Goal: Task Accomplishment & Management: Complete application form

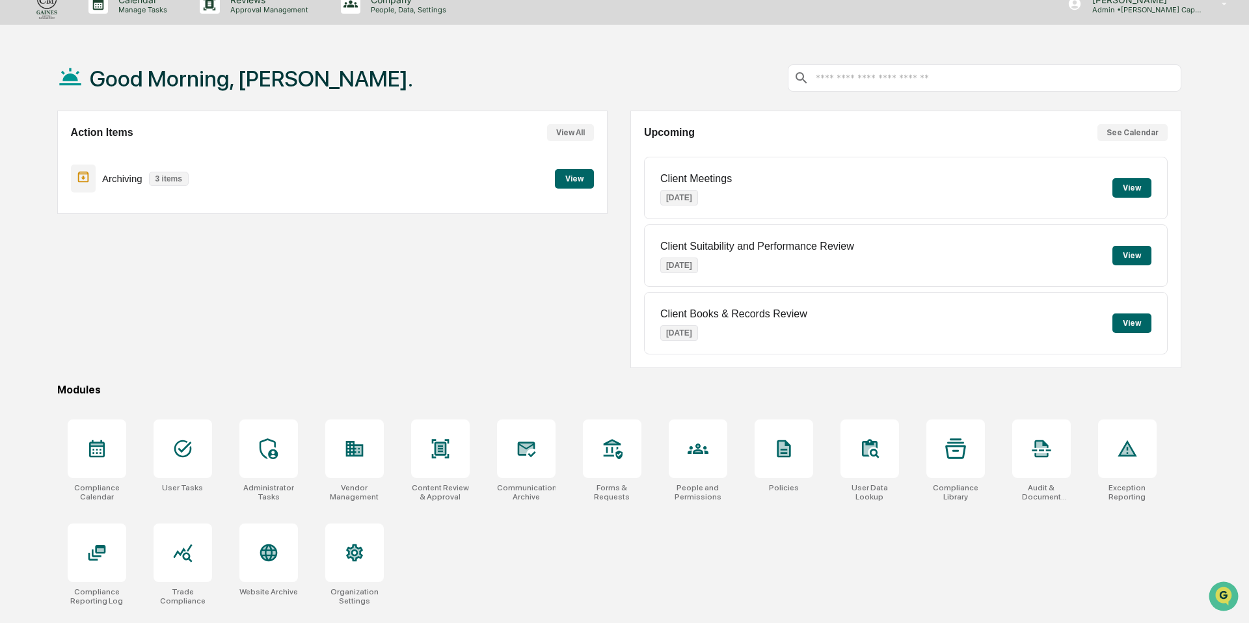
scroll to position [13, 0]
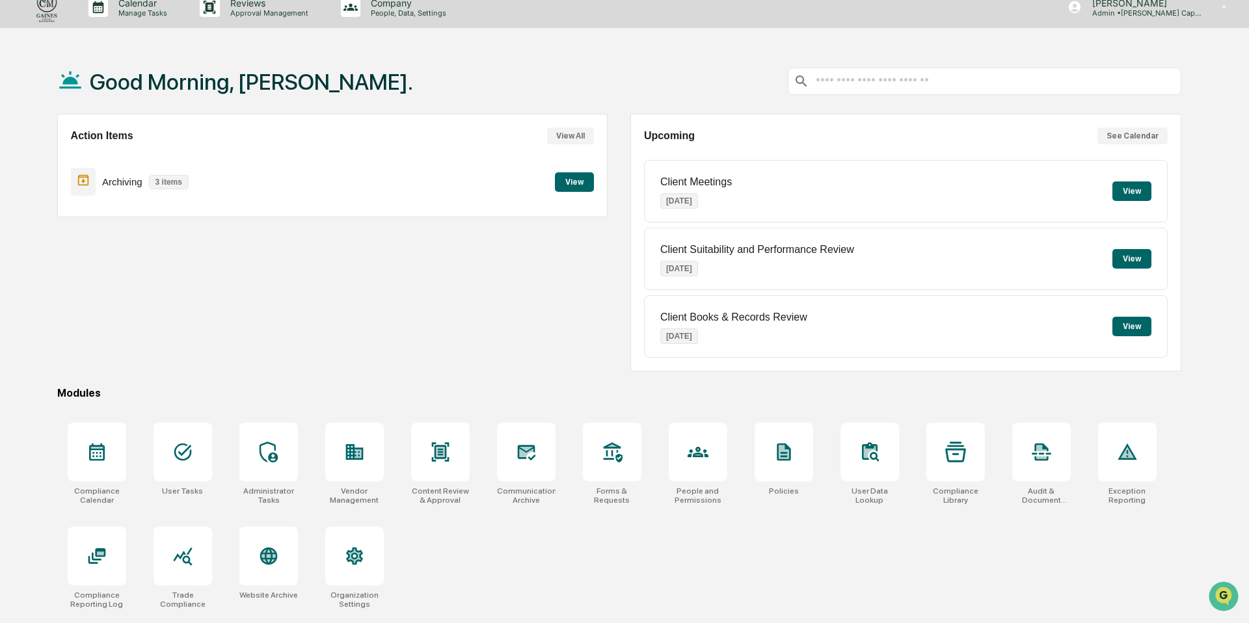
click at [574, 183] on button "View" at bounding box center [574, 182] width 39 height 20
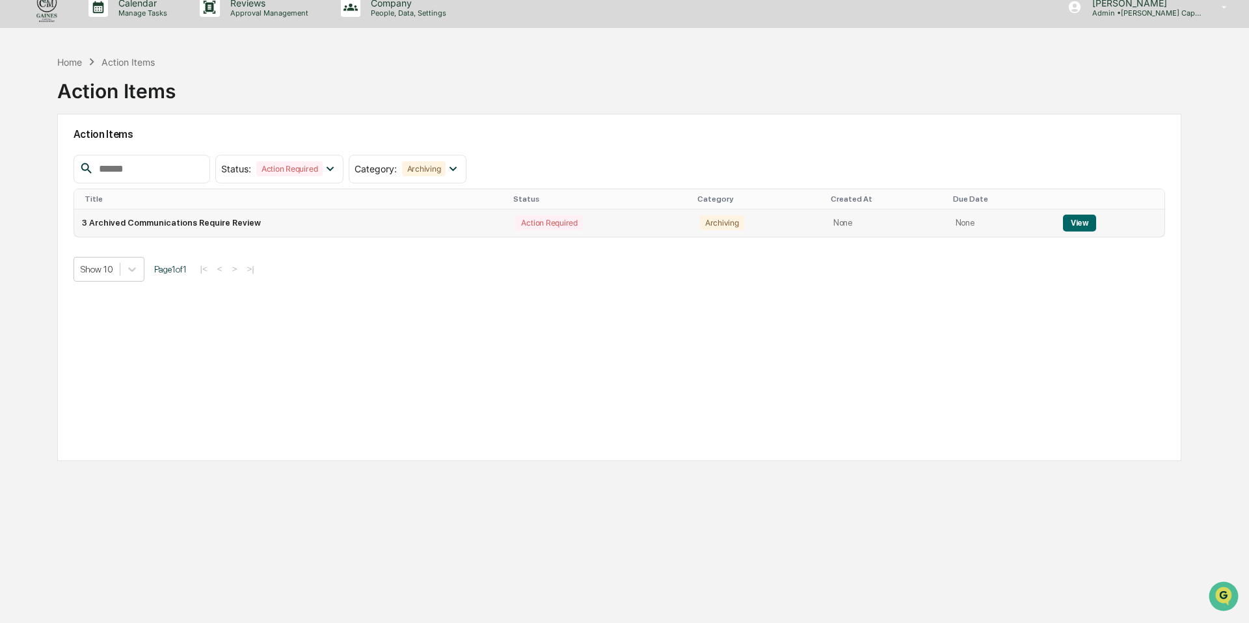
click at [341, 225] on td "3 Archived Communications Require Review" at bounding box center [291, 222] width 434 height 27
click at [251, 224] on td "3 Archived Communications Require Review" at bounding box center [291, 222] width 434 height 27
click at [1080, 226] on button "View" at bounding box center [1079, 223] width 33 height 17
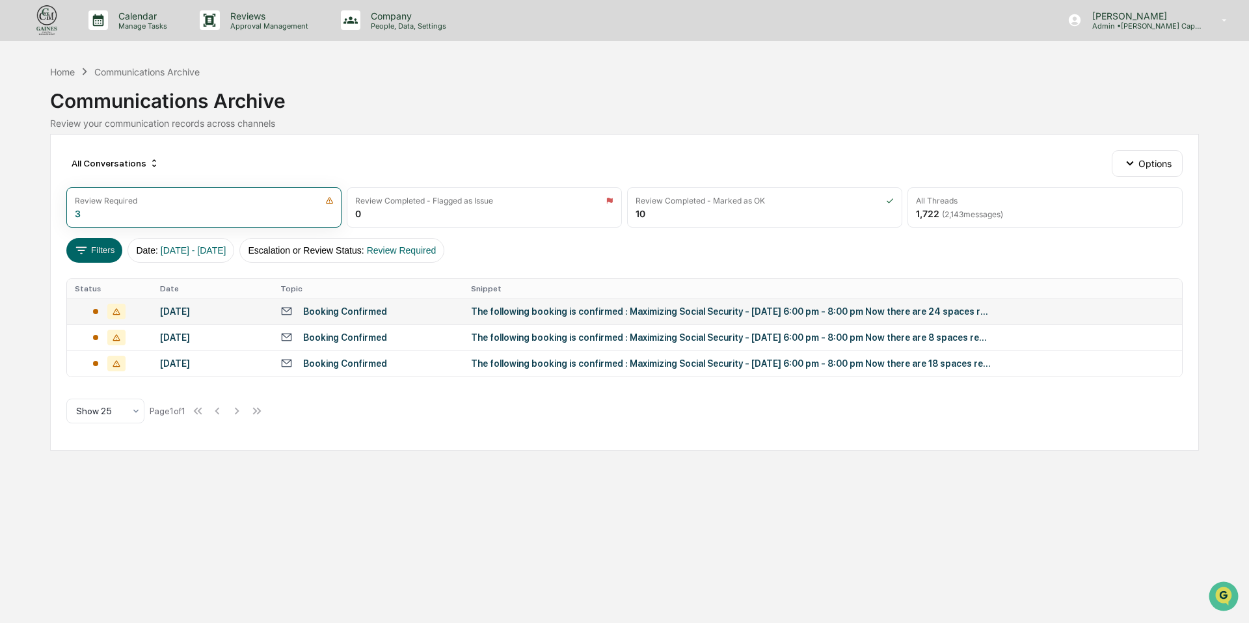
click at [450, 313] on div "Booking Confirmed" at bounding box center [367, 311] width 175 height 12
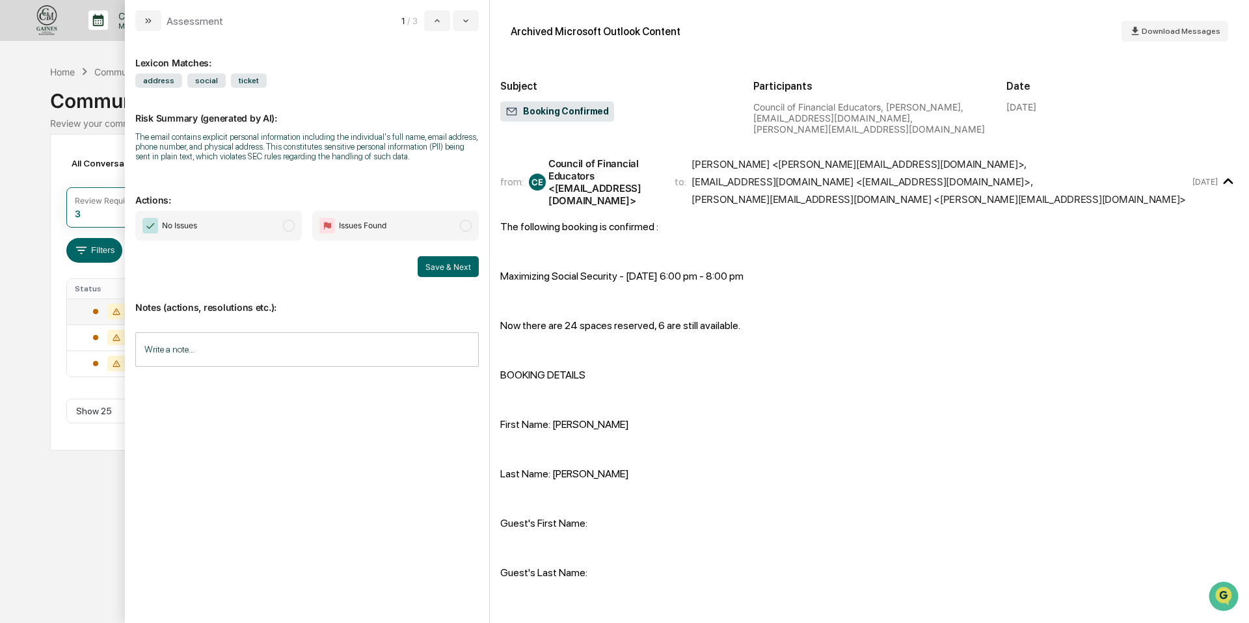
click at [176, 232] on span "No Issues" at bounding box center [179, 225] width 35 height 13
click at [451, 277] on button "Save & Next" at bounding box center [448, 266] width 61 height 21
click at [231, 226] on span "No Issues" at bounding box center [218, 226] width 167 height 30
click at [444, 273] on button "Save & Next" at bounding box center [448, 266] width 61 height 21
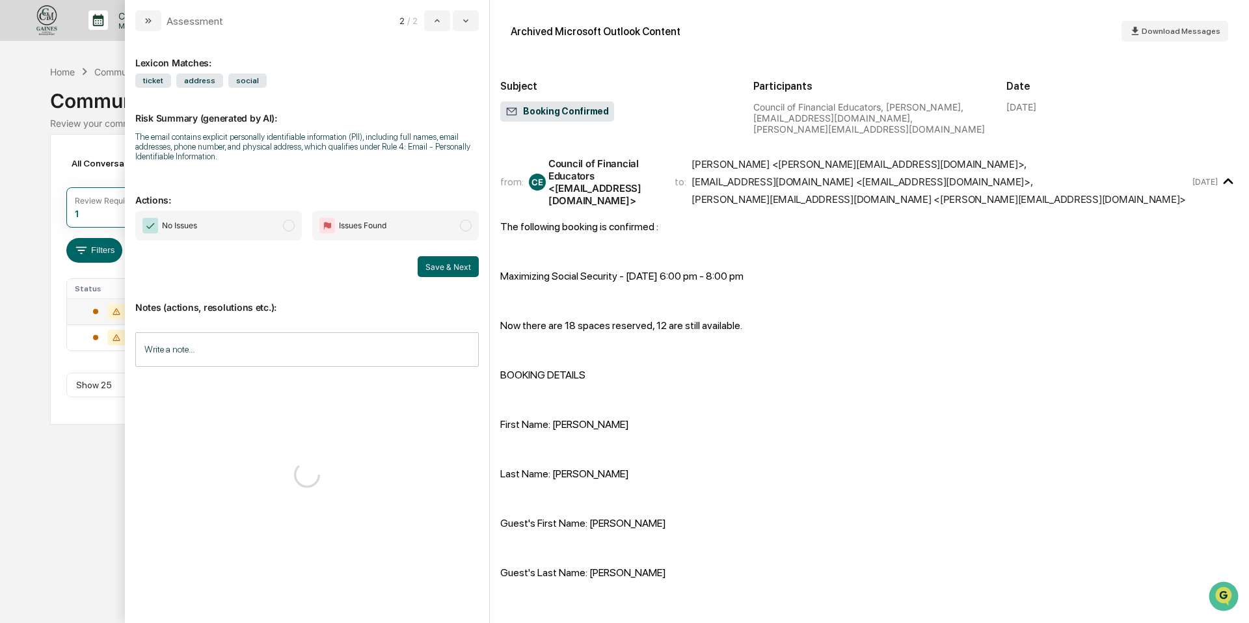
click at [194, 222] on span "No Issues" at bounding box center [179, 225] width 35 height 13
click at [452, 273] on button "Save & Next" at bounding box center [448, 266] width 61 height 21
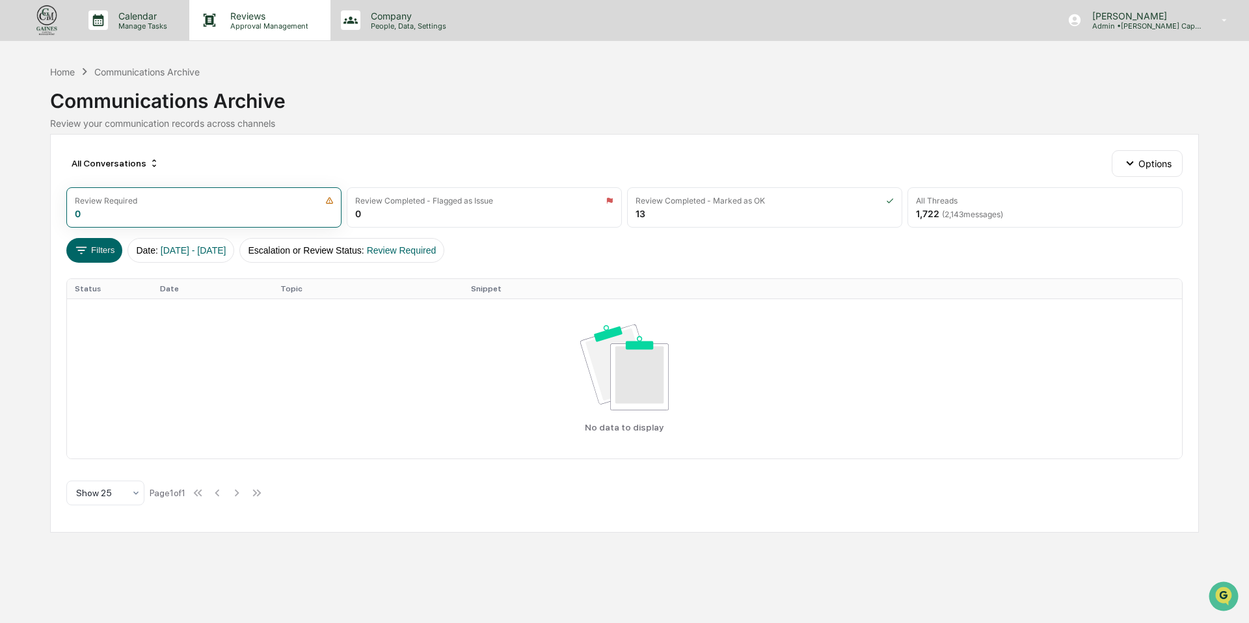
click at [257, 19] on p "Reviews" at bounding box center [267, 15] width 95 height 11
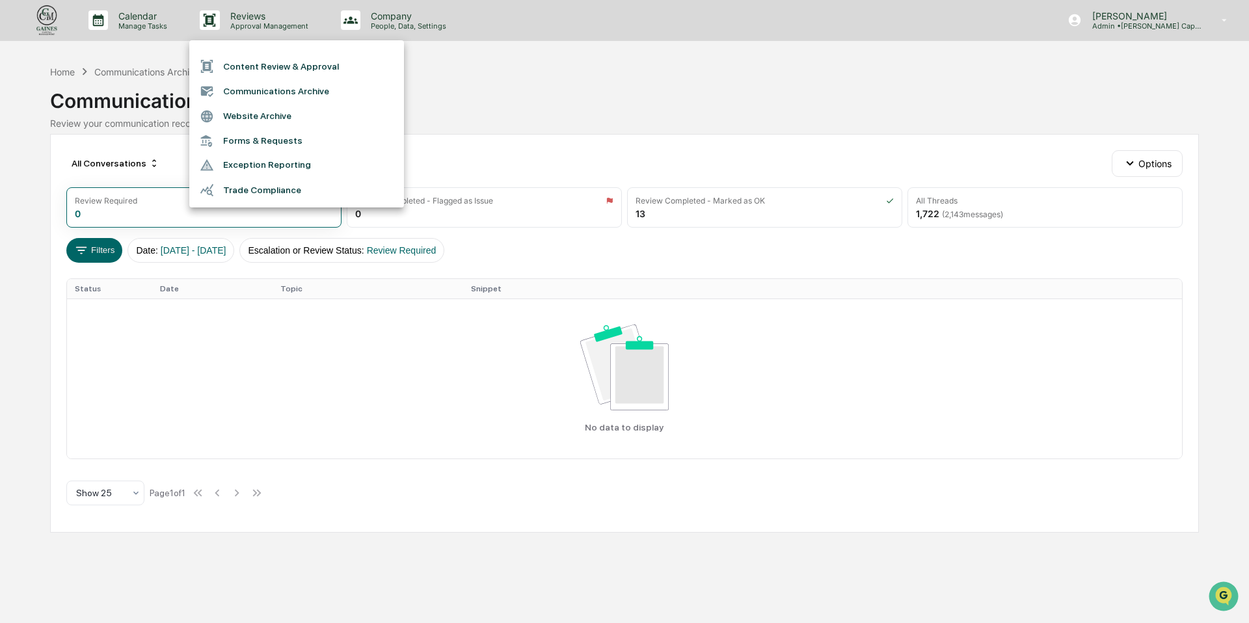
click at [144, 20] on div at bounding box center [624, 311] width 1249 height 623
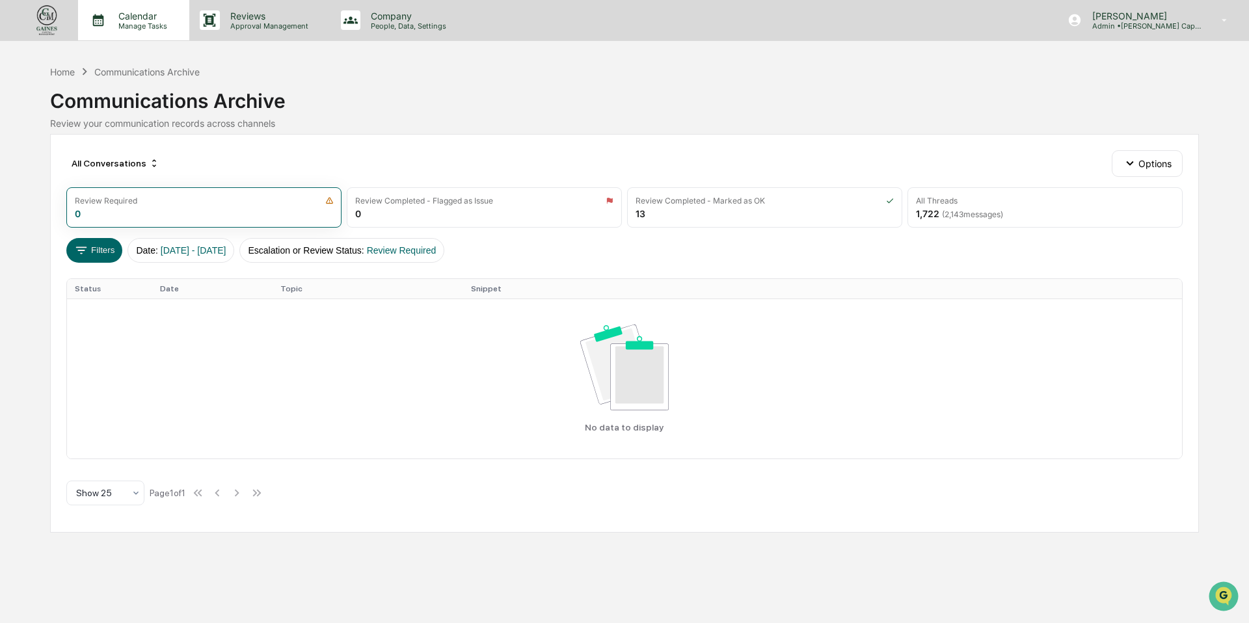
click at [130, 19] on p "Calendar" at bounding box center [141, 15] width 66 height 11
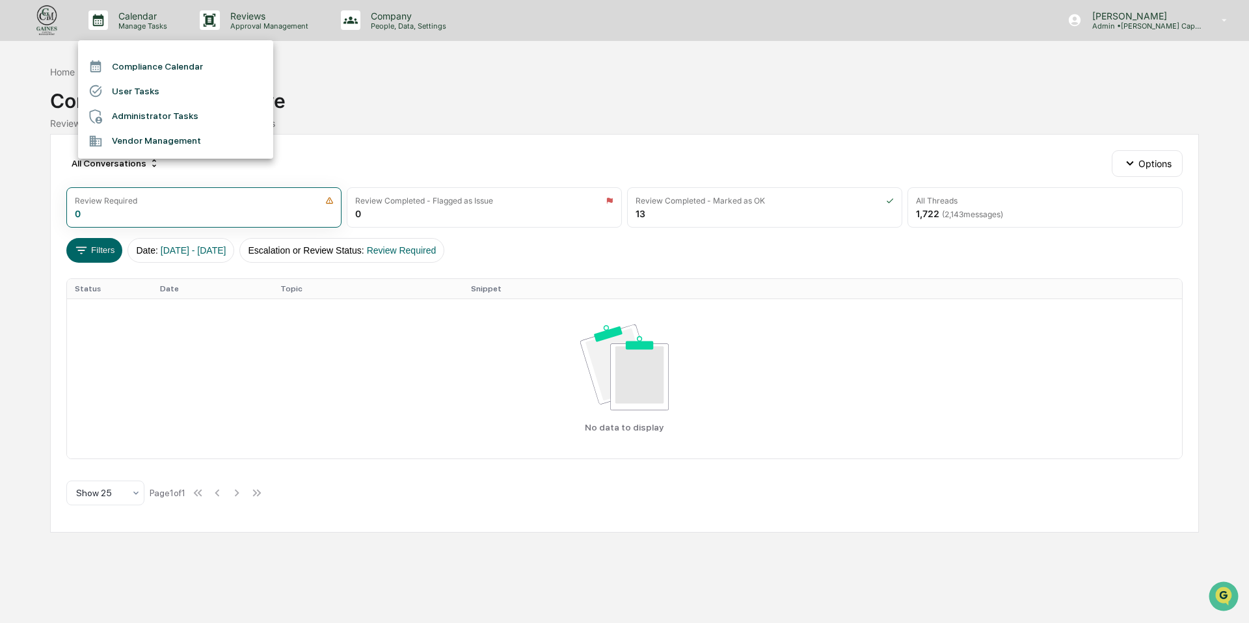
click at [392, 14] on div at bounding box center [624, 311] width 1249 height 623
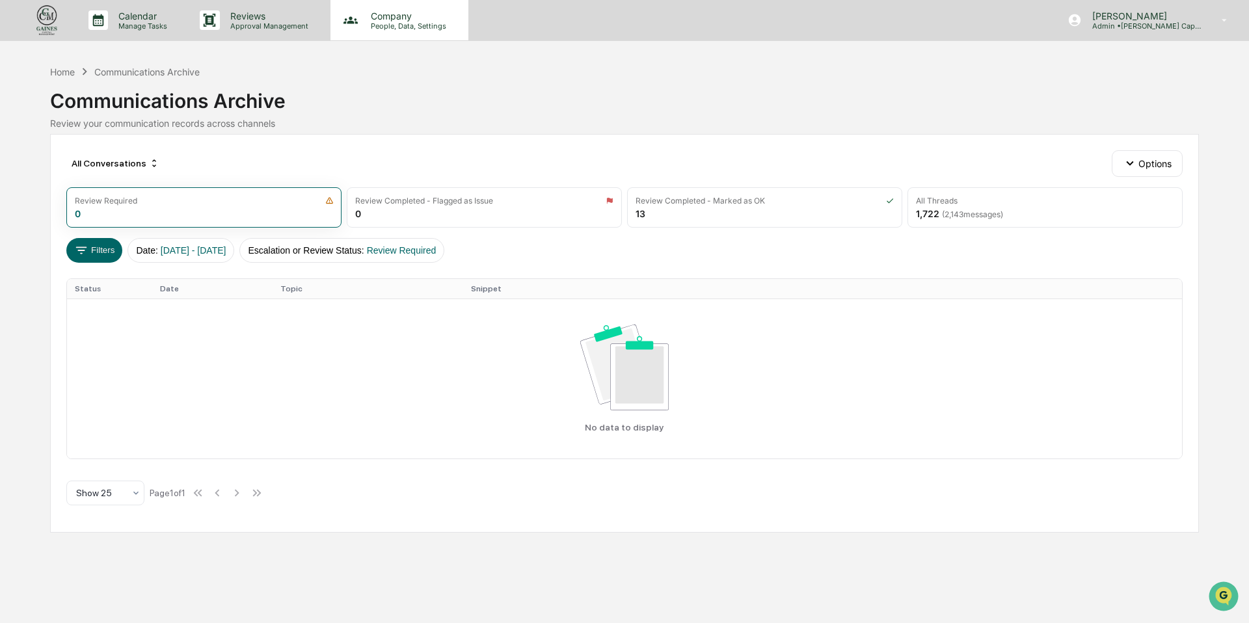
click at [377, 23] on p "People, Data, Settings" at bounding box center [406, 25] width 92 height 9
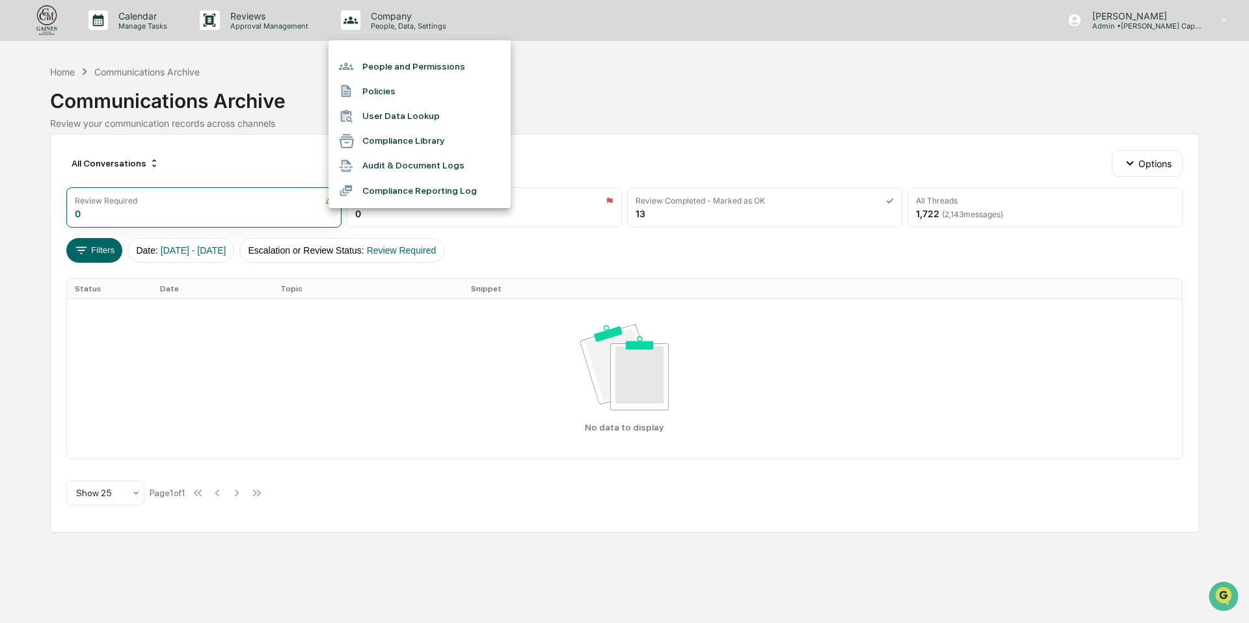
click at [291, 19] on div at bounding box center [624, 311] width 1249 height 623
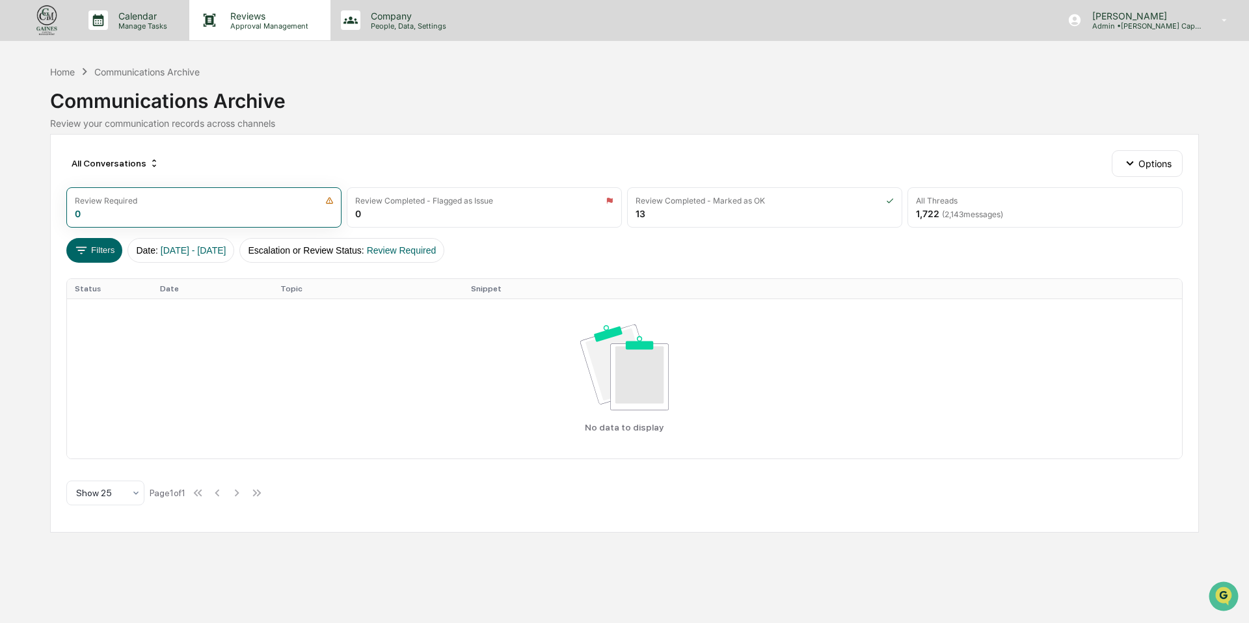
click at [286, 23] on p "Approval Management" at bounding box center [267, 25] width 95 height 9
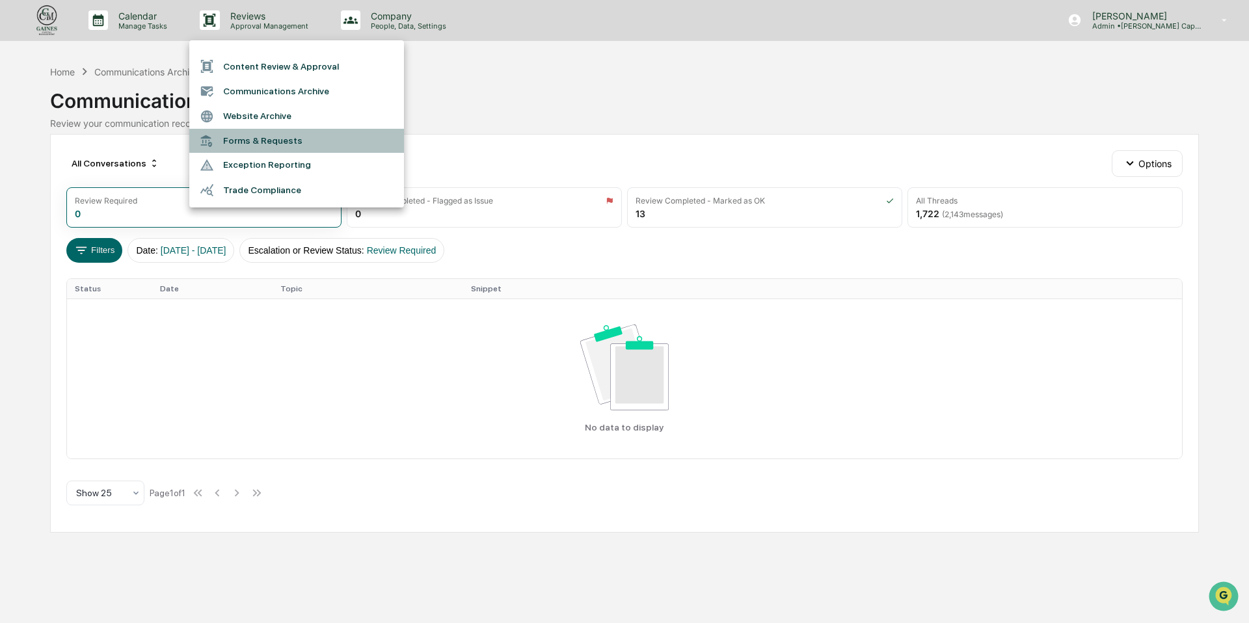
click at [302, 141] on li "Forms & Requests" at bounding box center [296, 141] width 215 height 24
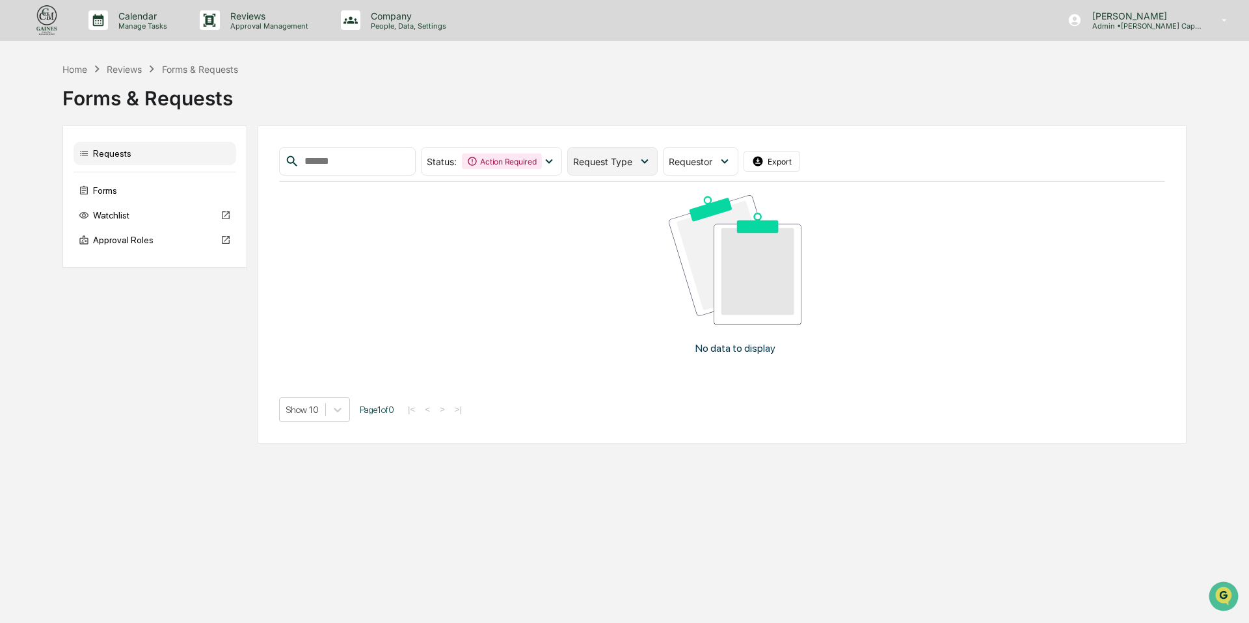
click at [617, 158] on span "Request Type" at bounding box center [602, 161] width 59 height 11
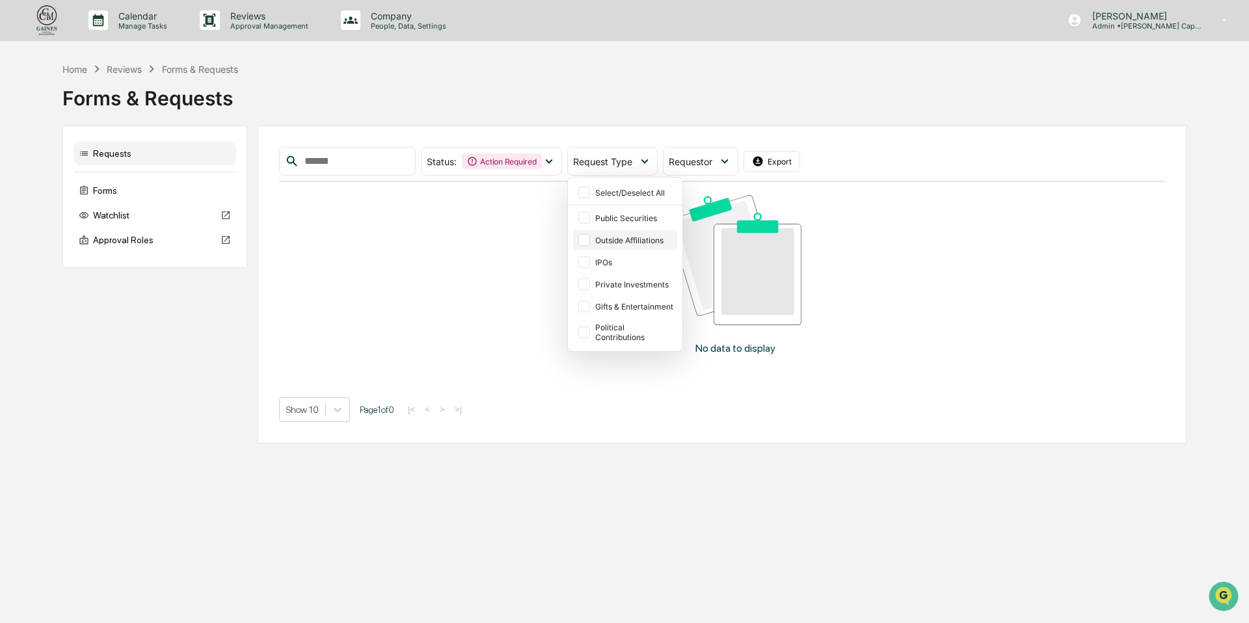
click at [590, 241] on div at bounding box center [584, 240] width 12 height 12
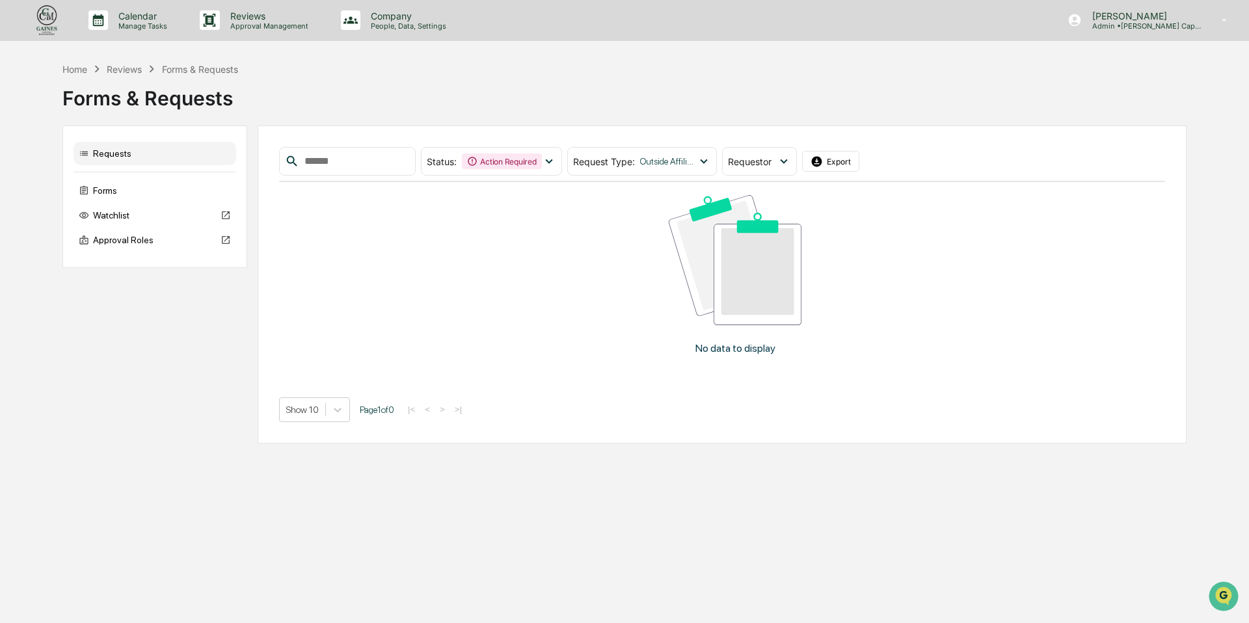
click at [557, 379] on div "Status : Action Required Select/Deselect All Action Required Awaiting Requestor…" at bounding box center [722, 284] width 886 height 274
click at [148, 21] on p "Manage Tasks" at bounding box center [141, 25] width 66 height 9
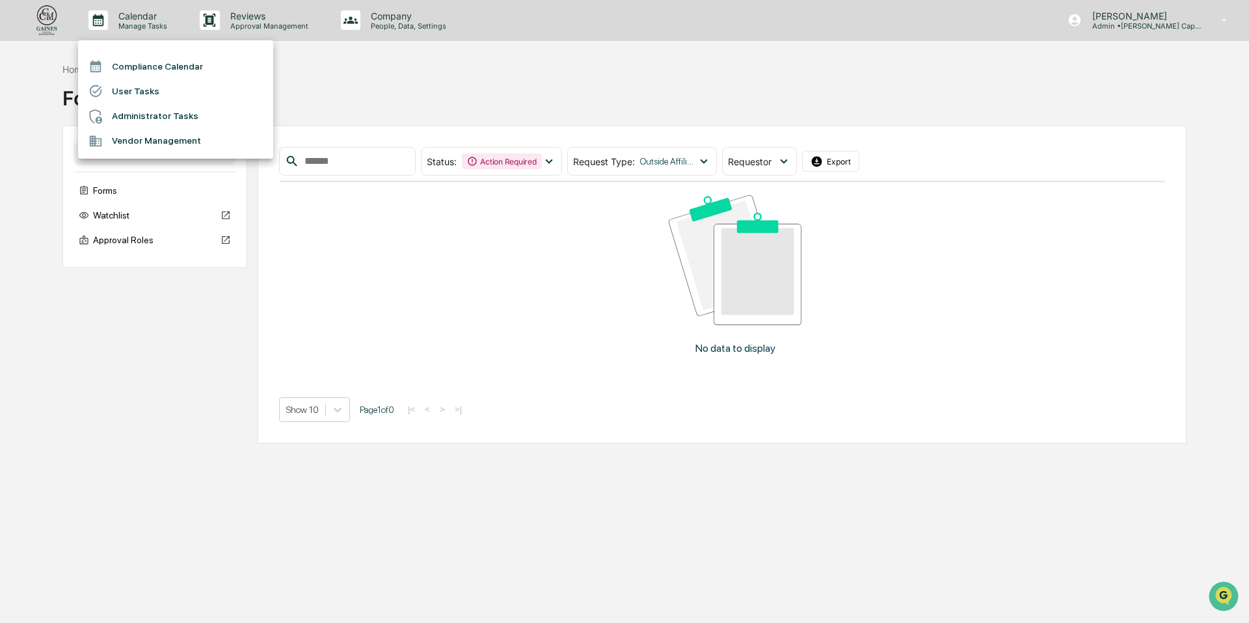
click at [145, 70] on li "Compliance Calendar" at bounding box center [175, 66] width 195 height 25
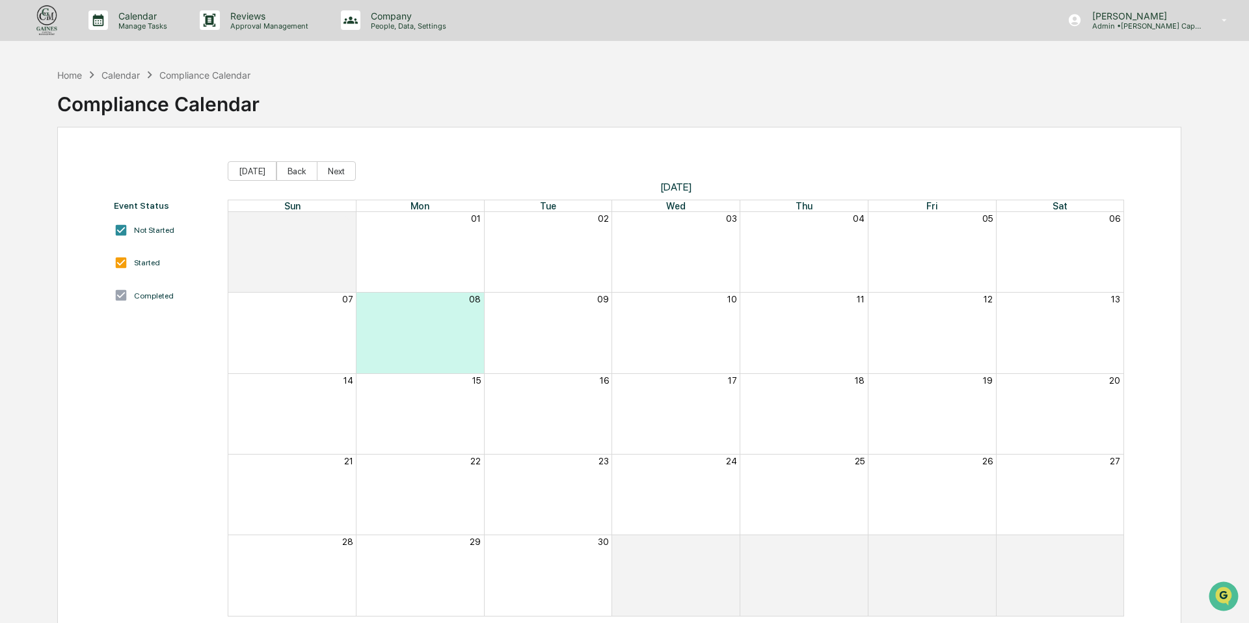
scroll to position [62, 0]
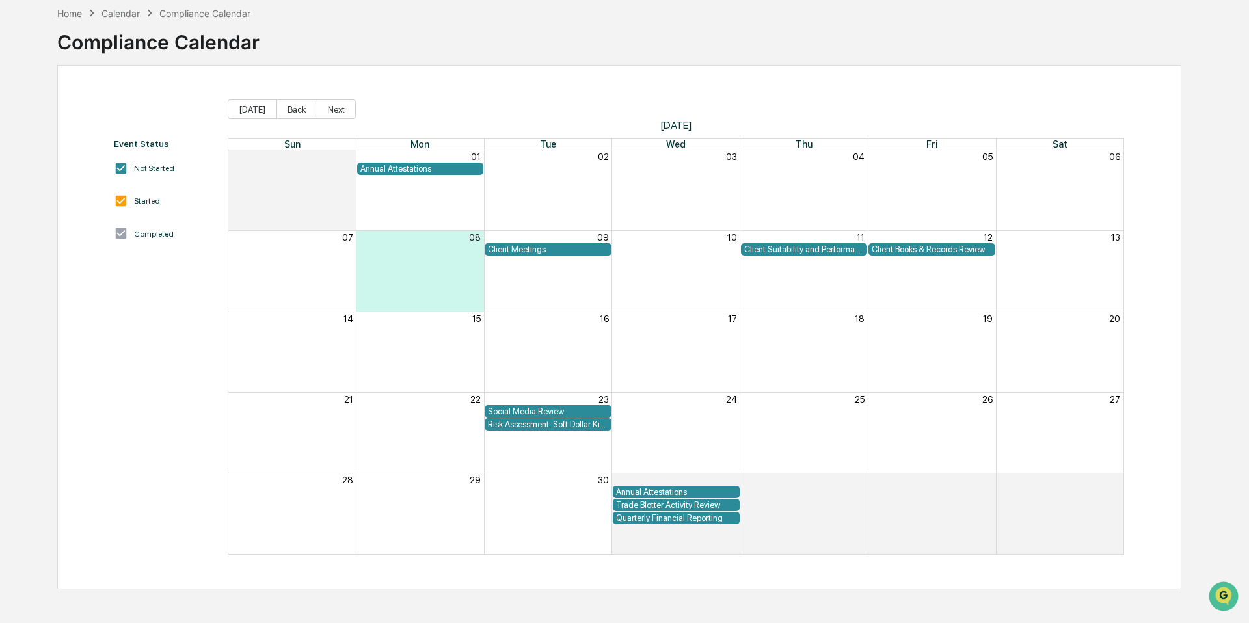
click at [78, 10] on div "Home" at bounding box center [69, 13] width 25 height 11
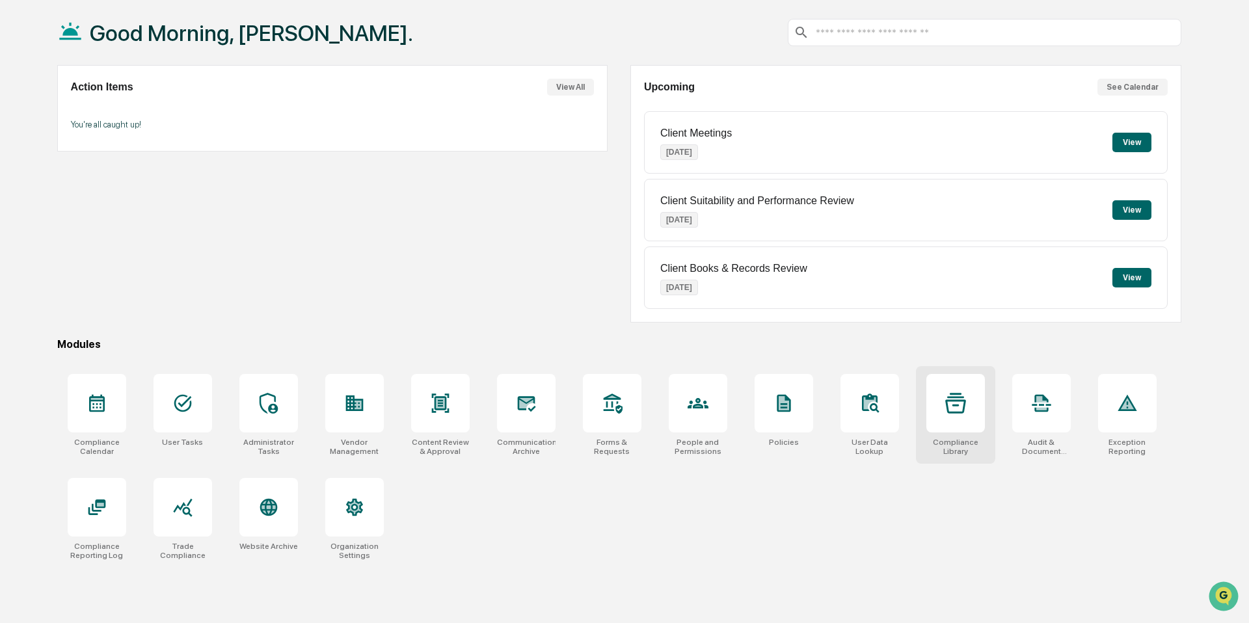
click at [967, 430] on div at bounding box center [955, 403] width 59 height 59
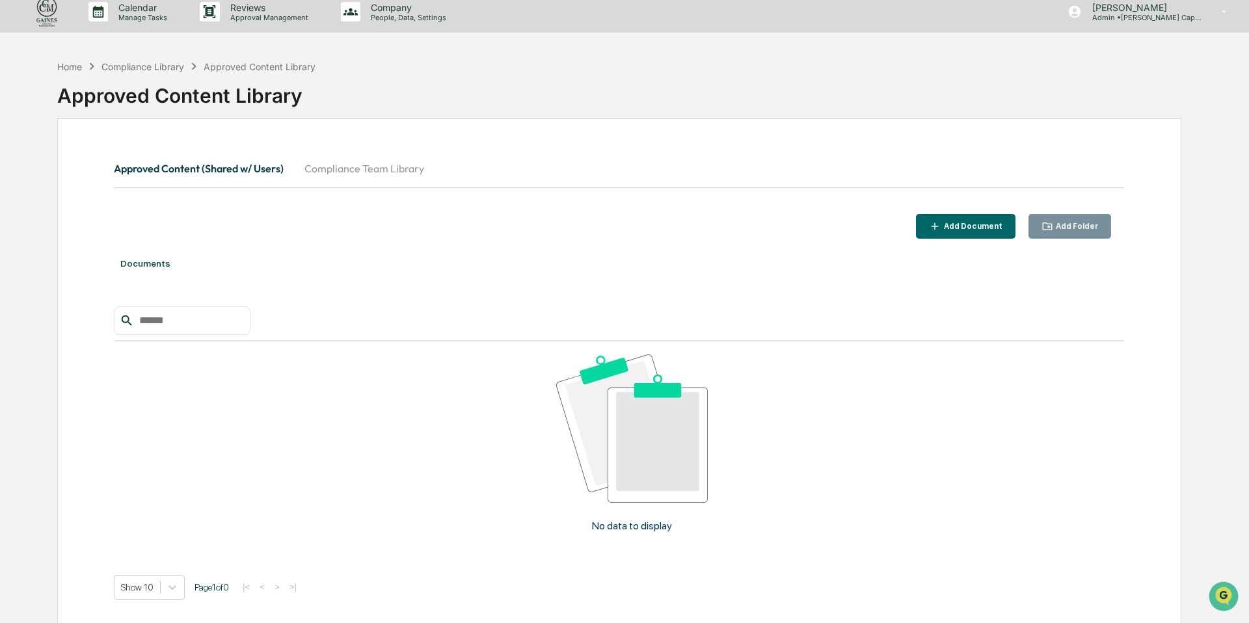
scroll to position [2, 0]
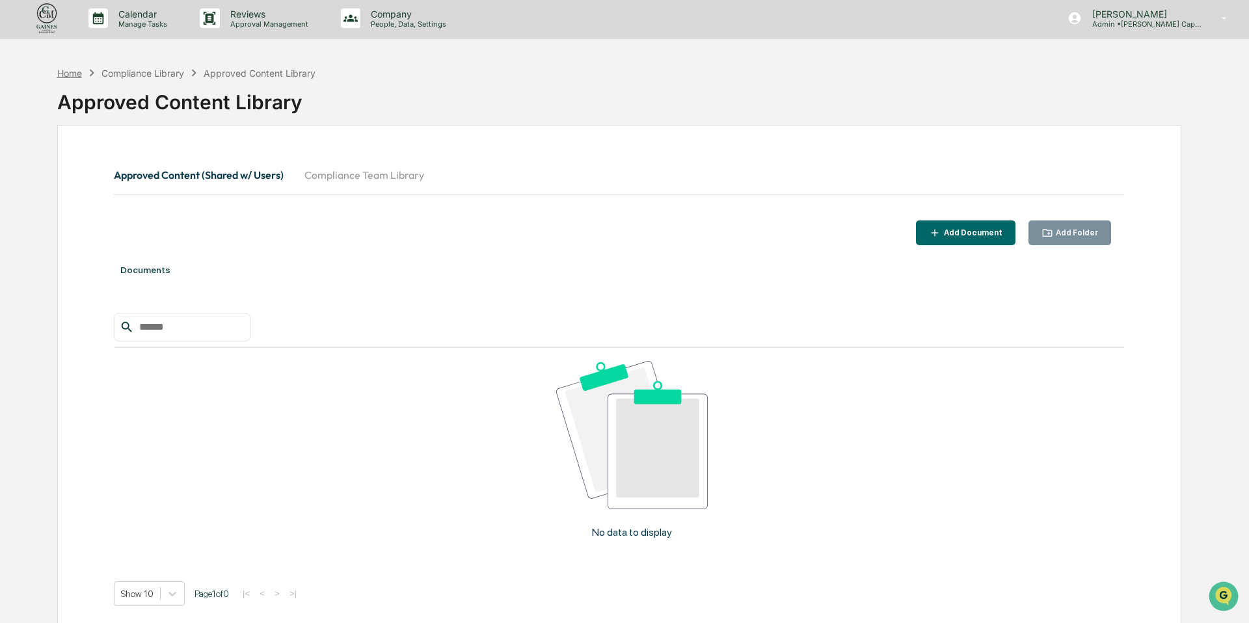
click at [64, 72] on div "Home" at bounding box center [69, 73] width 25 height 11
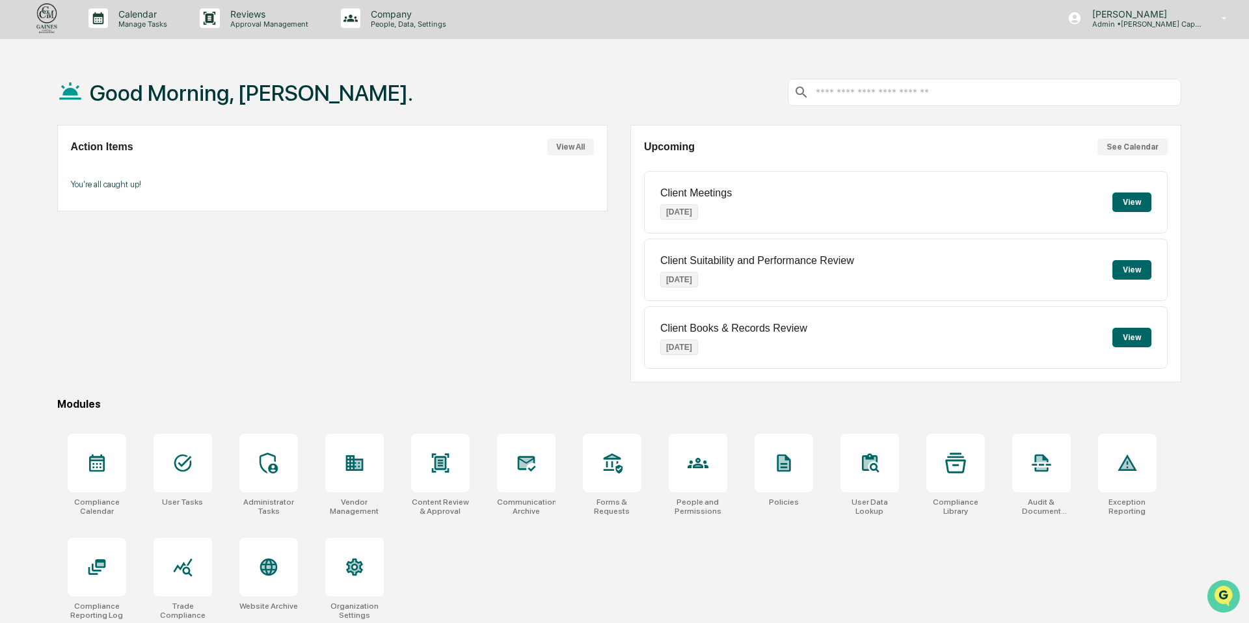
click at [1225, 599] on icon "Open customer support" at bounding box center [1223, 612] width 33 height 33
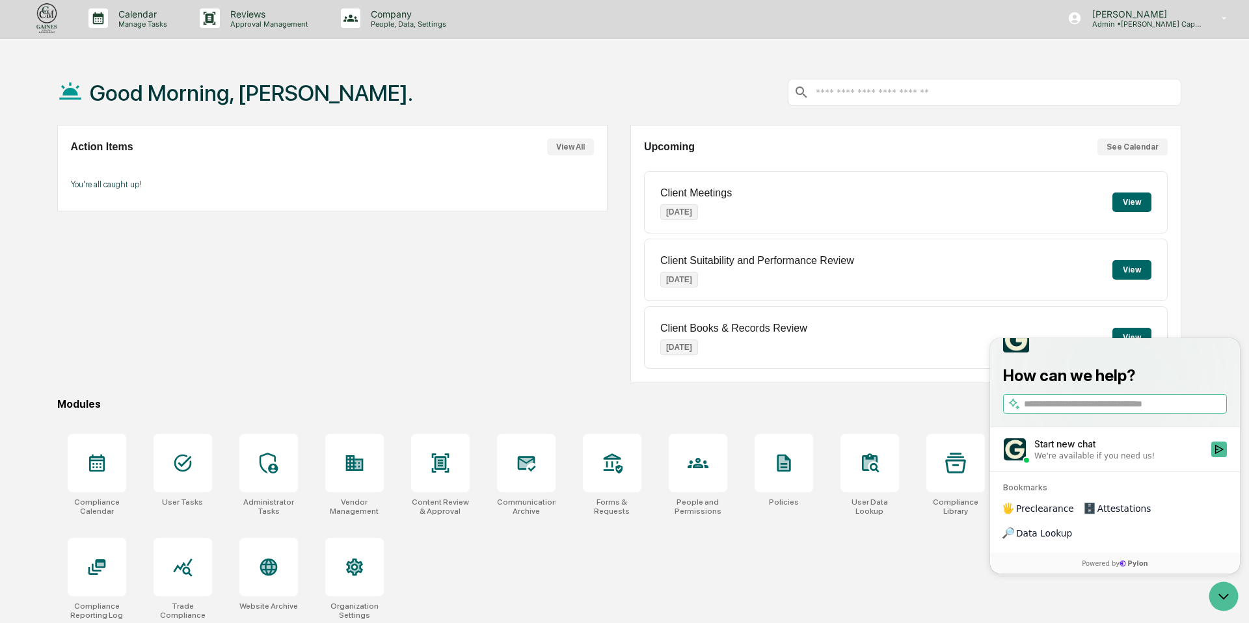
click at [1095, 451] on div "Start new chat" at bounding box center [1118, 444] width 169 height 13
click at [1211, 457] on button "Start new chat We're available if you need us!" at bounding box center [1219, 450] width 16 height 16
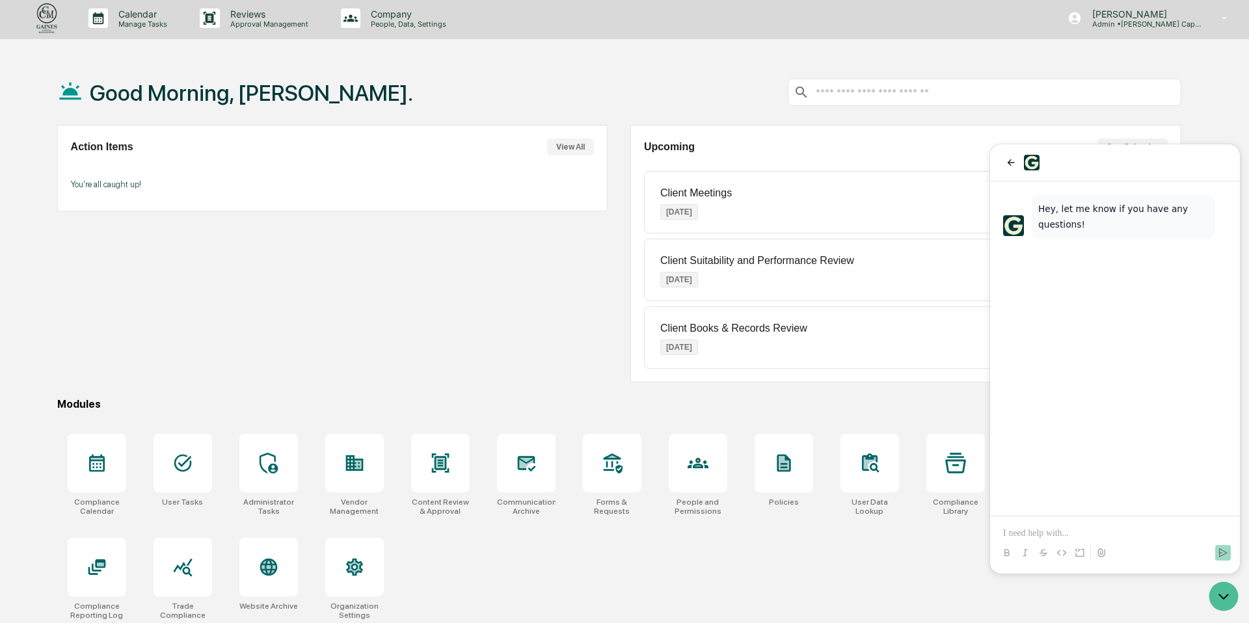
click at [1043, 531] on p at bounding box center [1115, 533] width 224 height 13
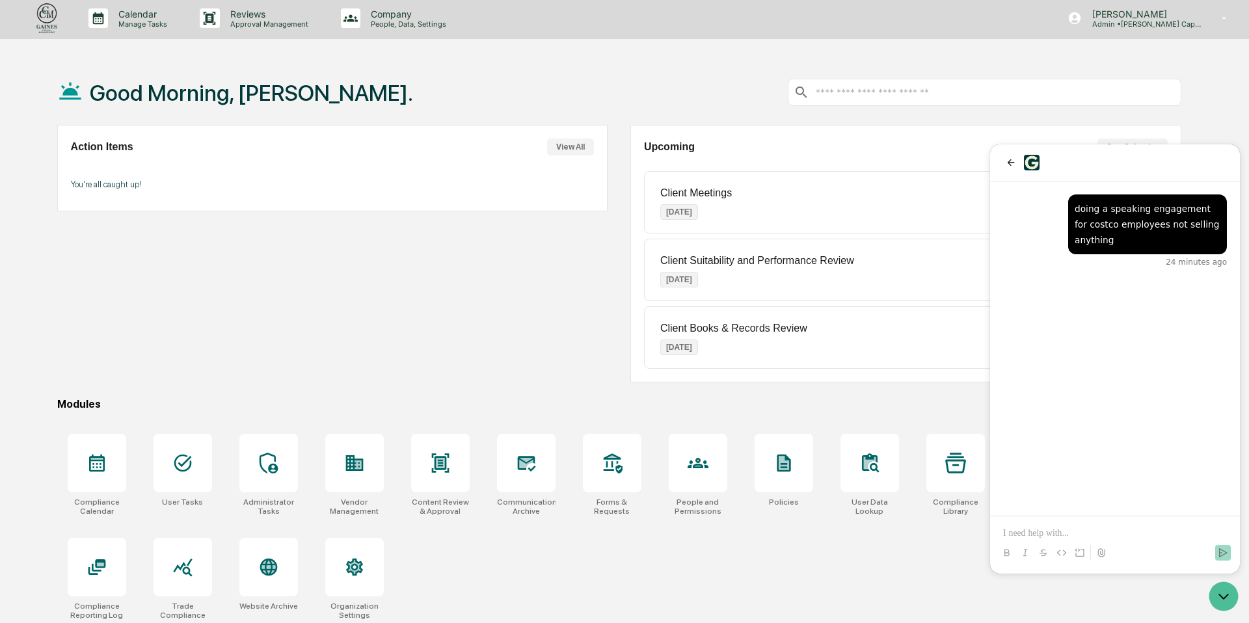
scroll to position [62, 0]
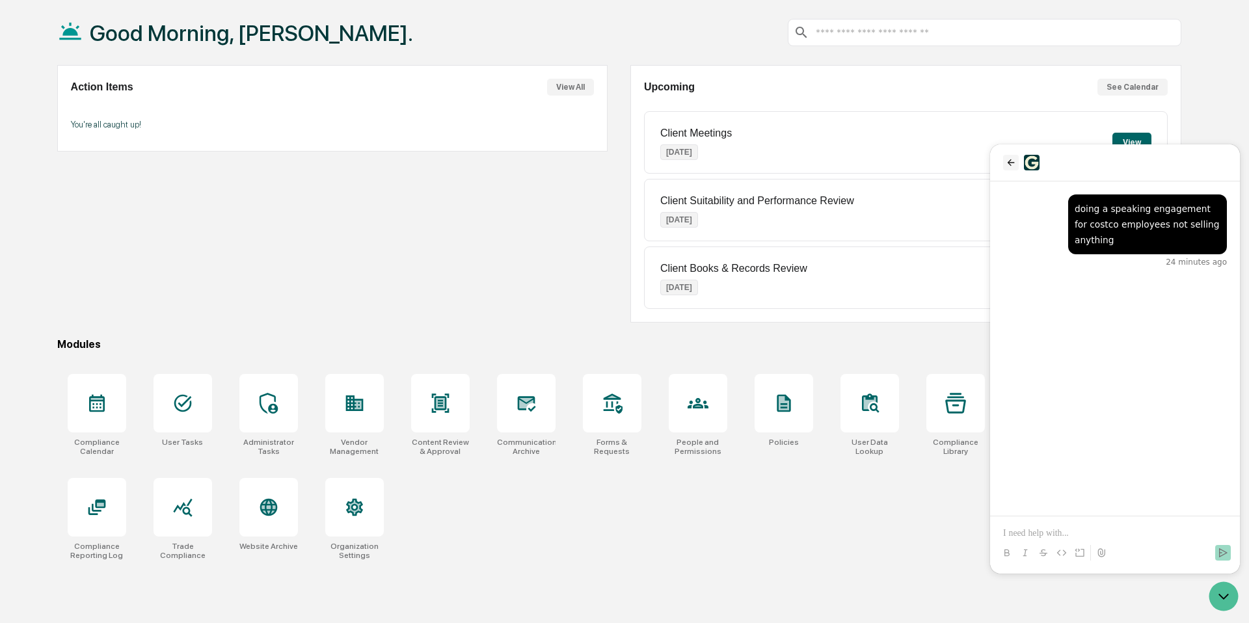
click at [1009, 159] on icon "back" at bounding box center [1011, 162] width 10 height 10
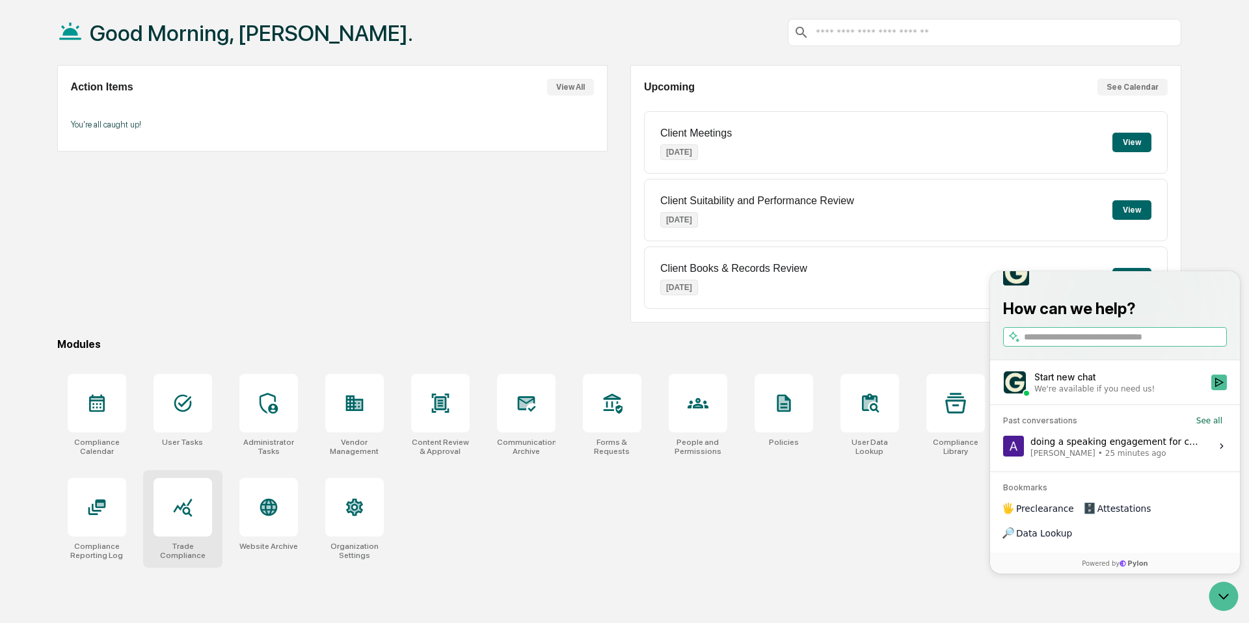
click at [168, 526] on div at bounding box center [182, 507] width 59 height 59
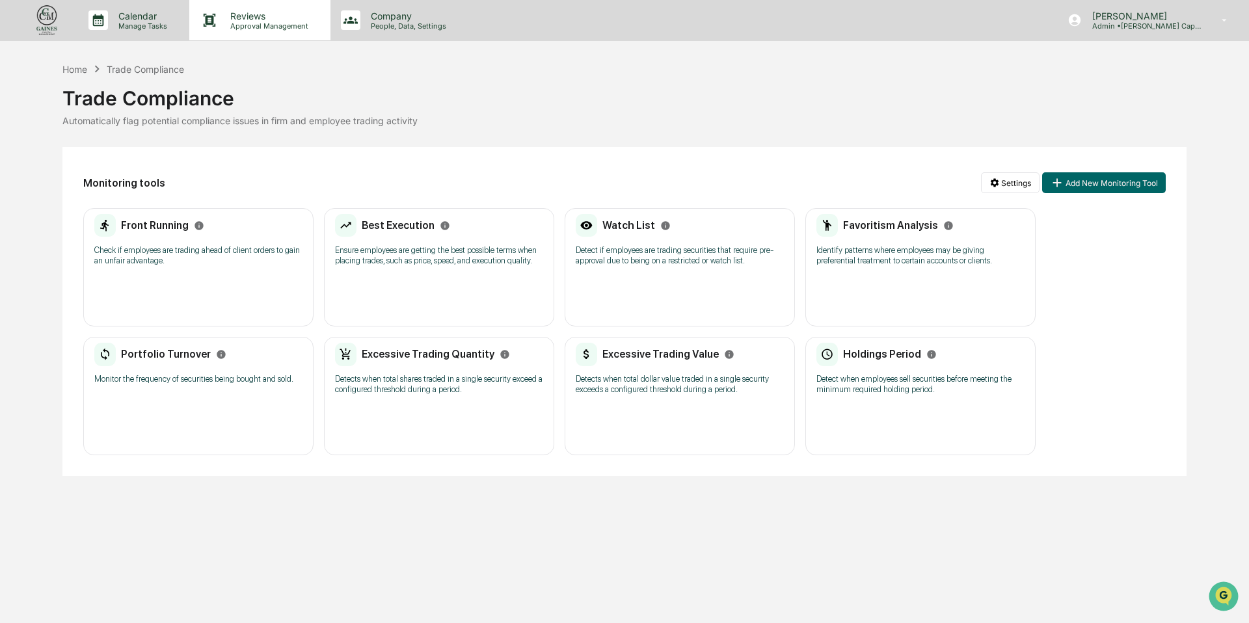
click at [253, 21] on p "Approval Management" at bounding box center [267, 25] width 95 height 9
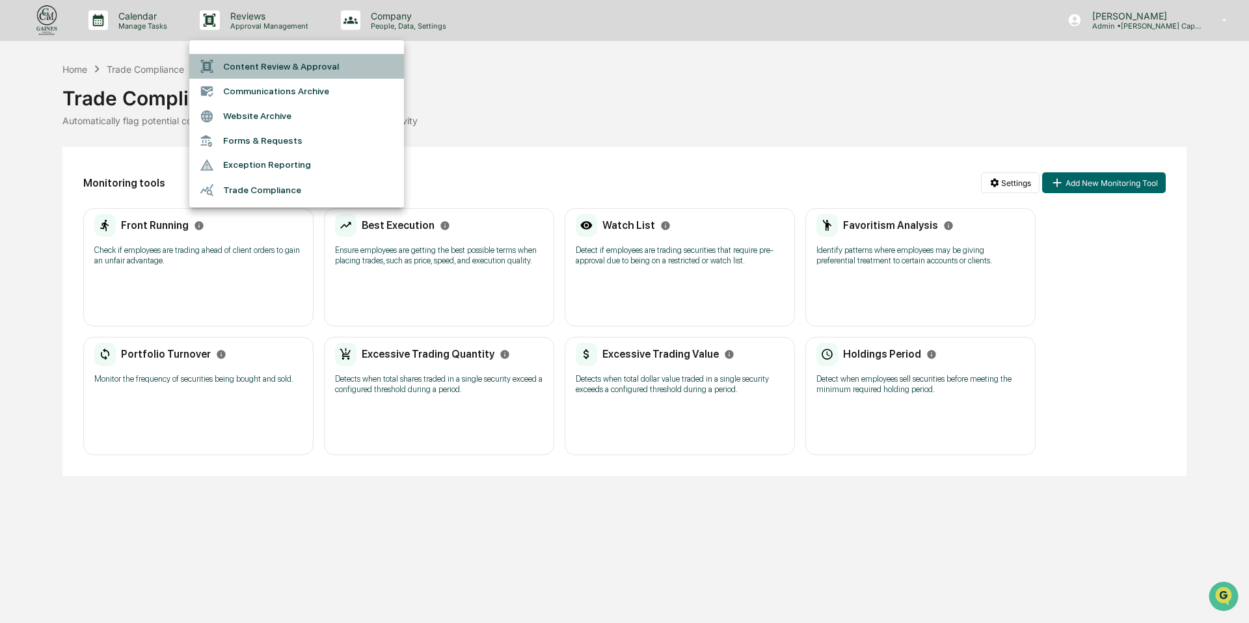
click at [297, 70] on li "Content Review & Approval" at bounding box center [296, 66] width 215 height 25
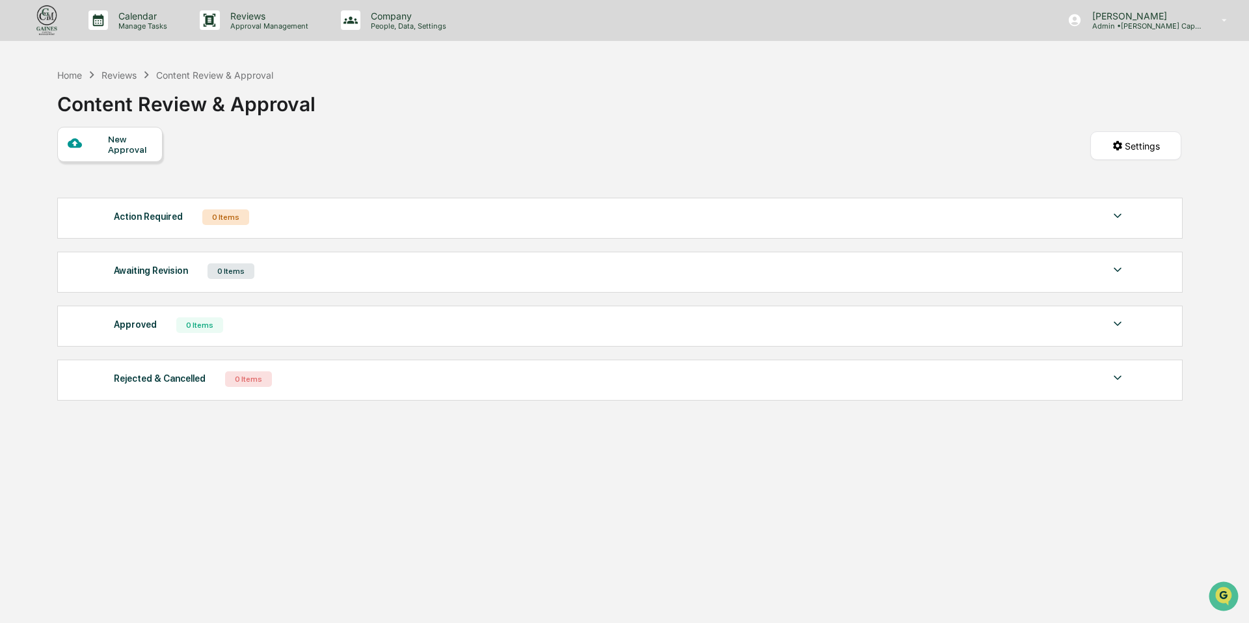
click at [135, 133] on div "New Approval" at bounding box center [109, 144] width 105 height 35
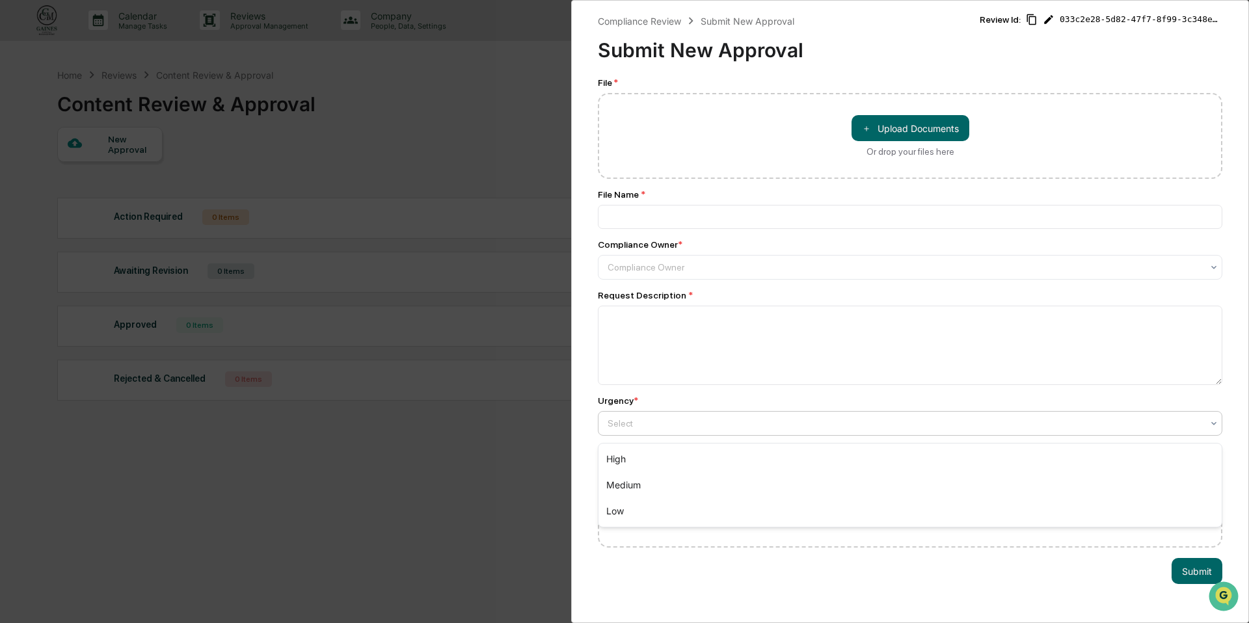
click at [875, 426] on div at bounding box center [904, 423] width 594 height 13
click at [576, 434] on div "Compliance Review Submit New Approval Submit New Approval Review Id: 033c2e28-5…" at bounding box center [910, 311] width 678 height 623
click at [510, 152] on div "Compliance Review Submit New Approval Submit New Approval Review Id: 033c2e28-5…" at bounding box center [624, 311] width 1249 height 623
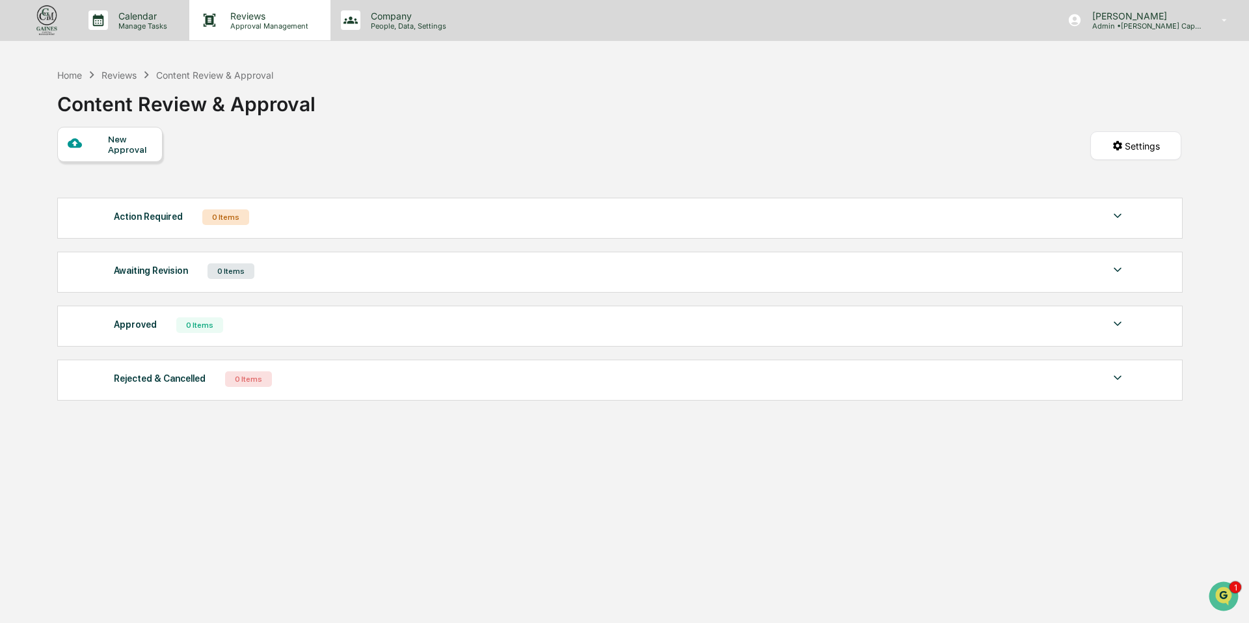
click at [284, 17] on p "Reviews" at bounding box center [267, 15] width 95 height 11
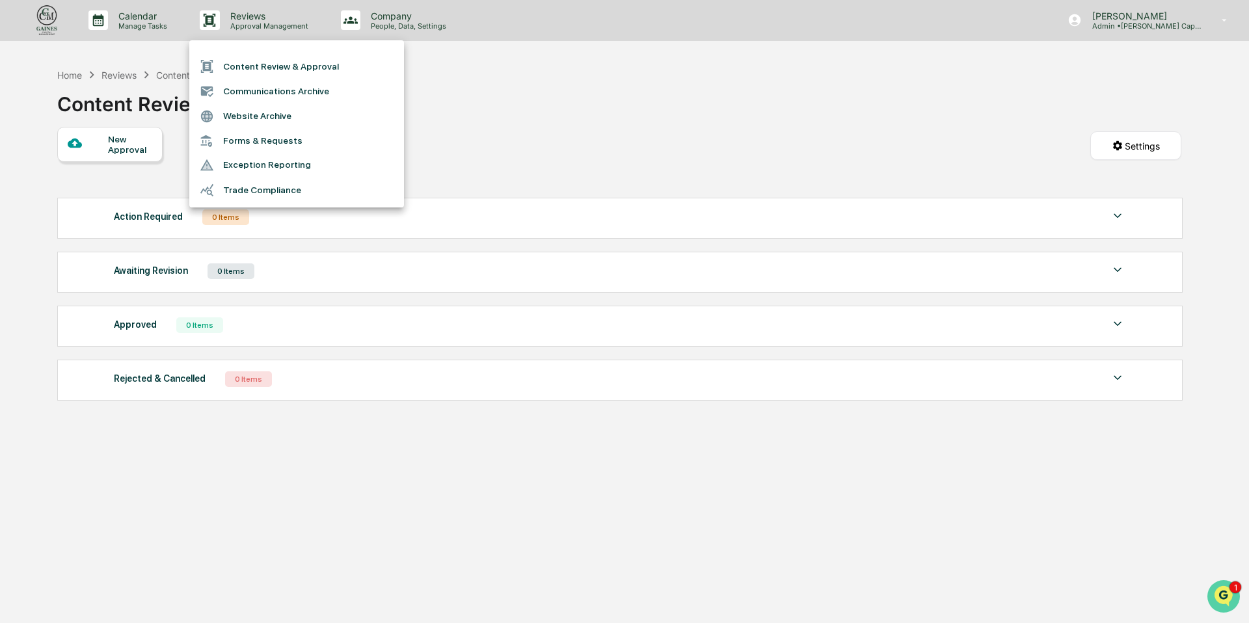
click at [1223, 594] on img "Open customer support" at bounding box center [1223, 596] width 33 height 26
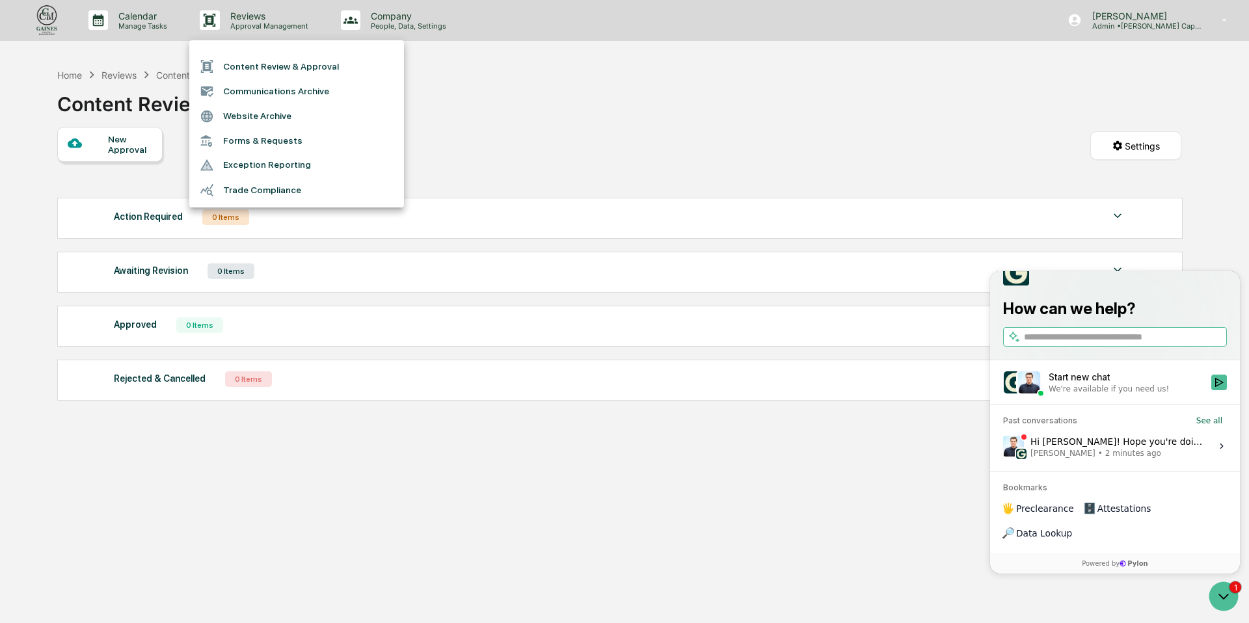
click at [1095, 459] on div "Hi Aaron! Hope you're doing well. Apologies for the delay here - are you trying…" at bounding box center [1116, 446] width 173 height 25
click at [1003, 447] on button "View issue" at bounding box center [1002, 446] width 1 height 1
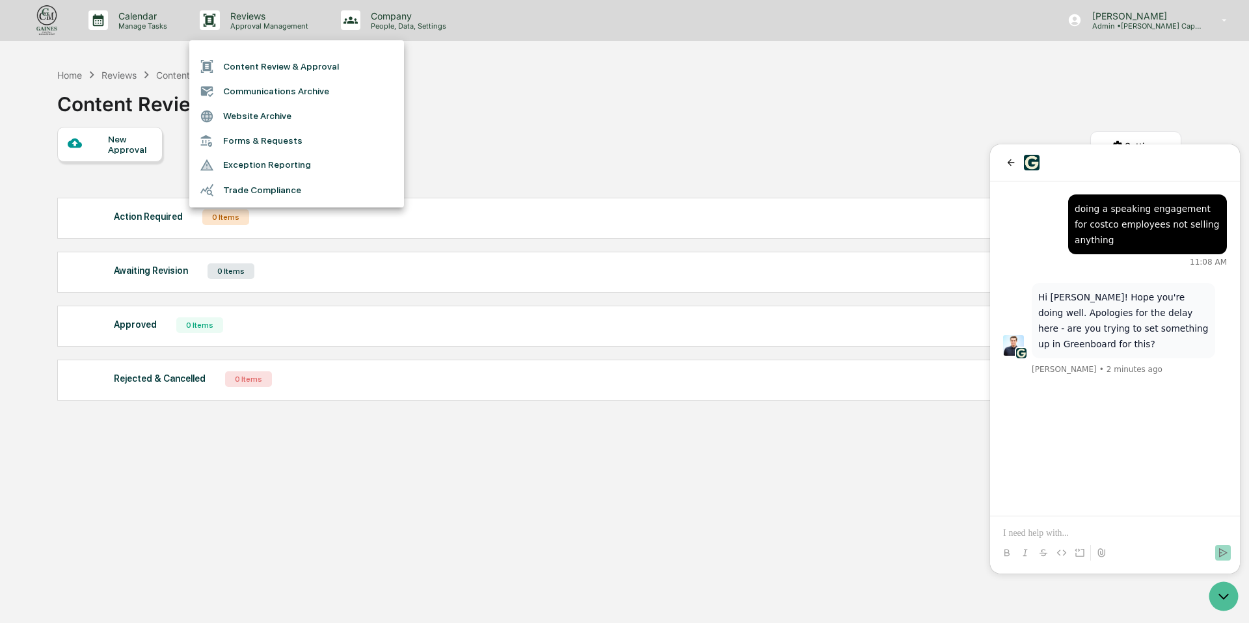
click at [1052, 529] on p at bounding box center [1115, 533] width 224 height 13
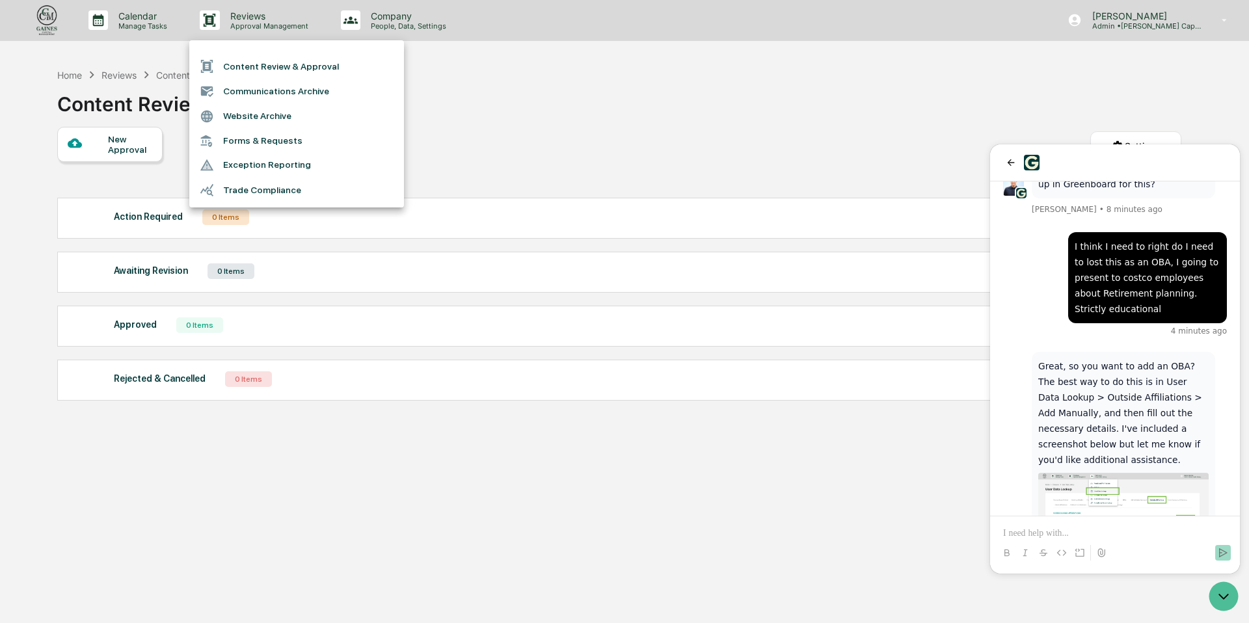
scroll to position [243, 0]
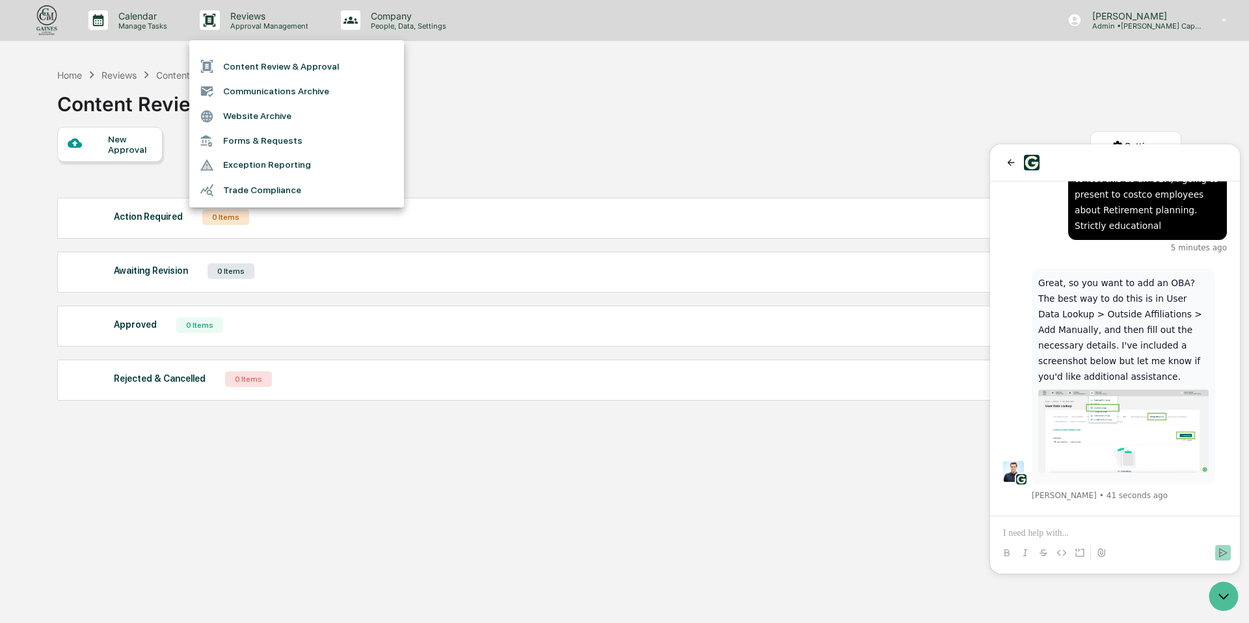
click at [1139, 331] on p "Great, so you want to add an OBA? The best way to do this is in User Data Looku…" at bounding box center [1123, 329] width 170 height 109
click at [1157, 428] on img at bounding box center [1123, 431] width 170 height 83
click at [1115, 433] on img at bounding box center [1123, 431] width 170 height 83
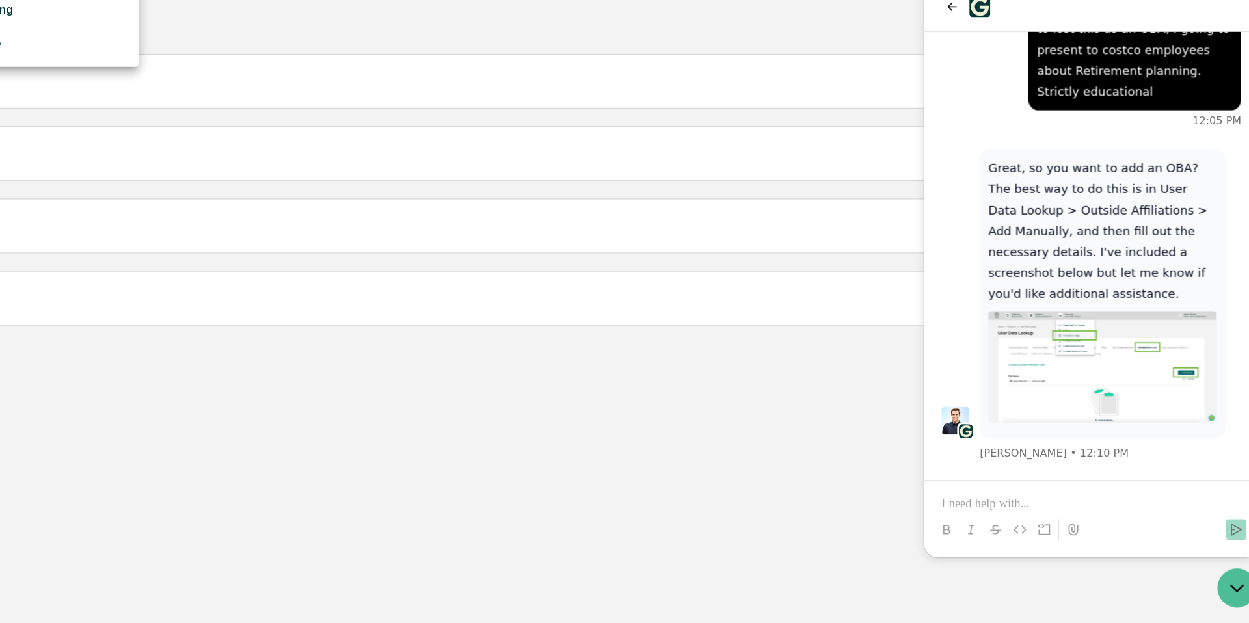
click at [961, 369] on p at bounding box center [1049, 371] width 224 height 13
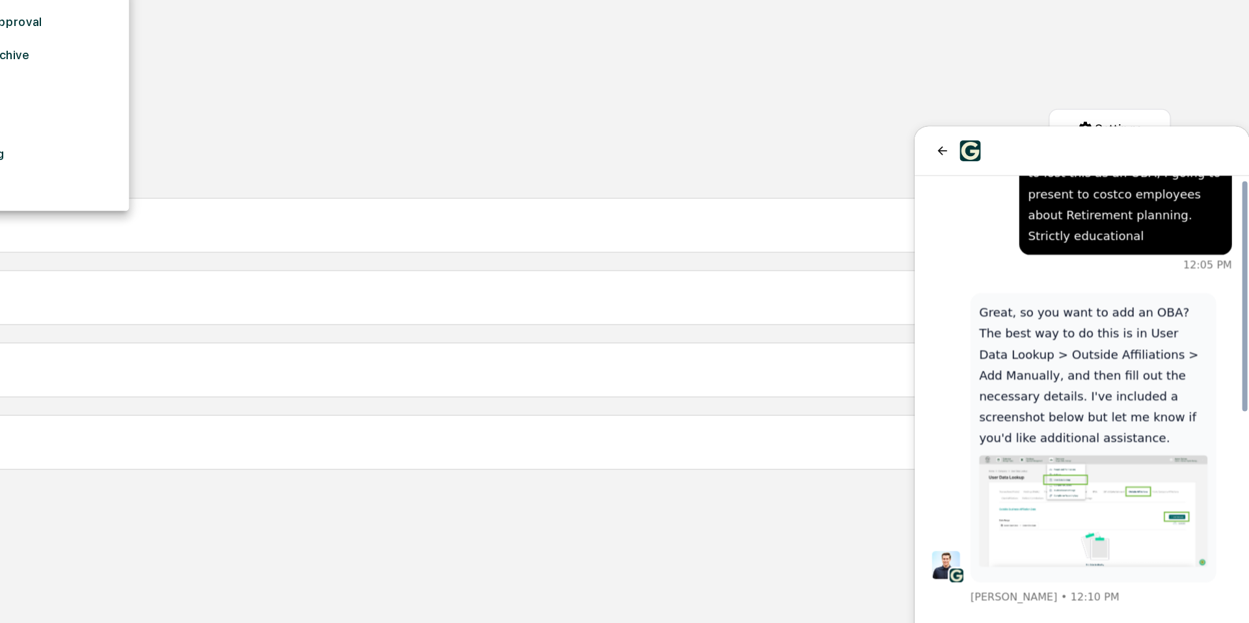
scroll to position [300, 0]
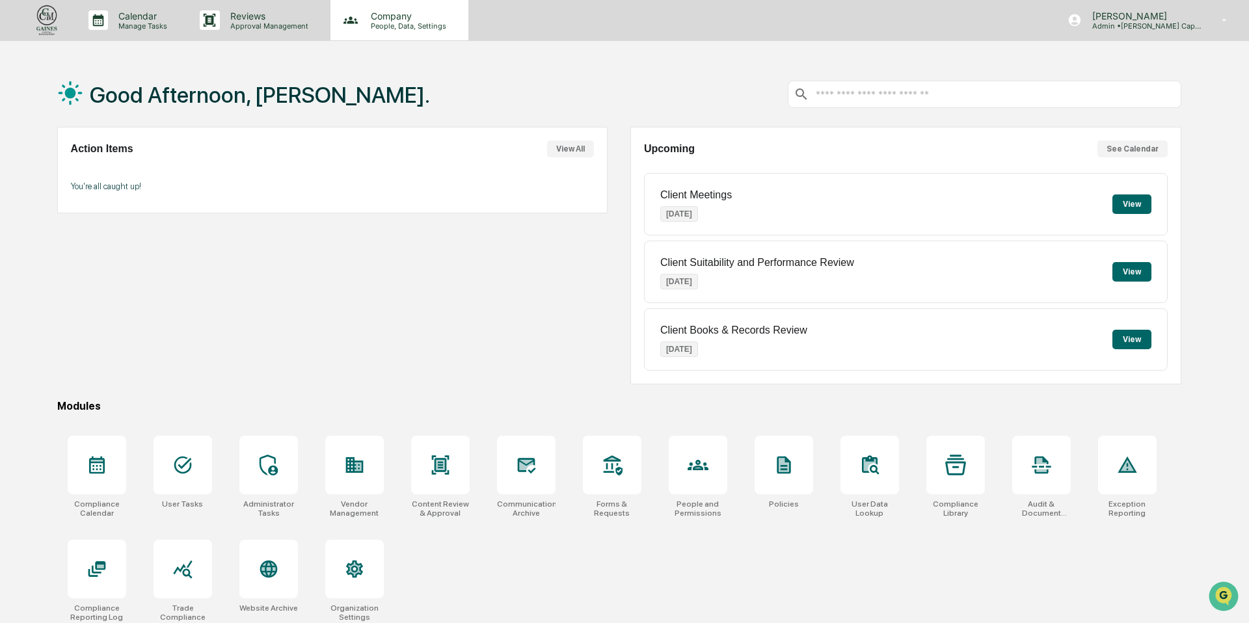
click at [398, 25] on p "People, Data, Settings" at bounding box center [406, 25] width 92 height 9
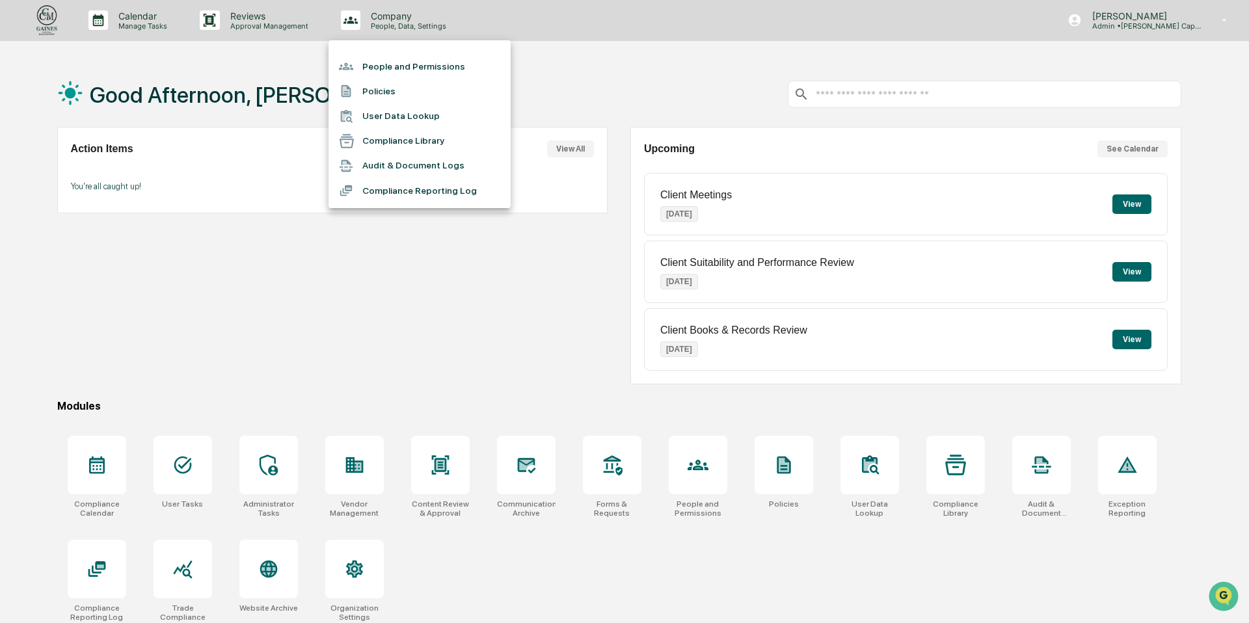
click at [401, 112] on li "User Data Lookup" at bounding box center [419, 116] width 182 height 25
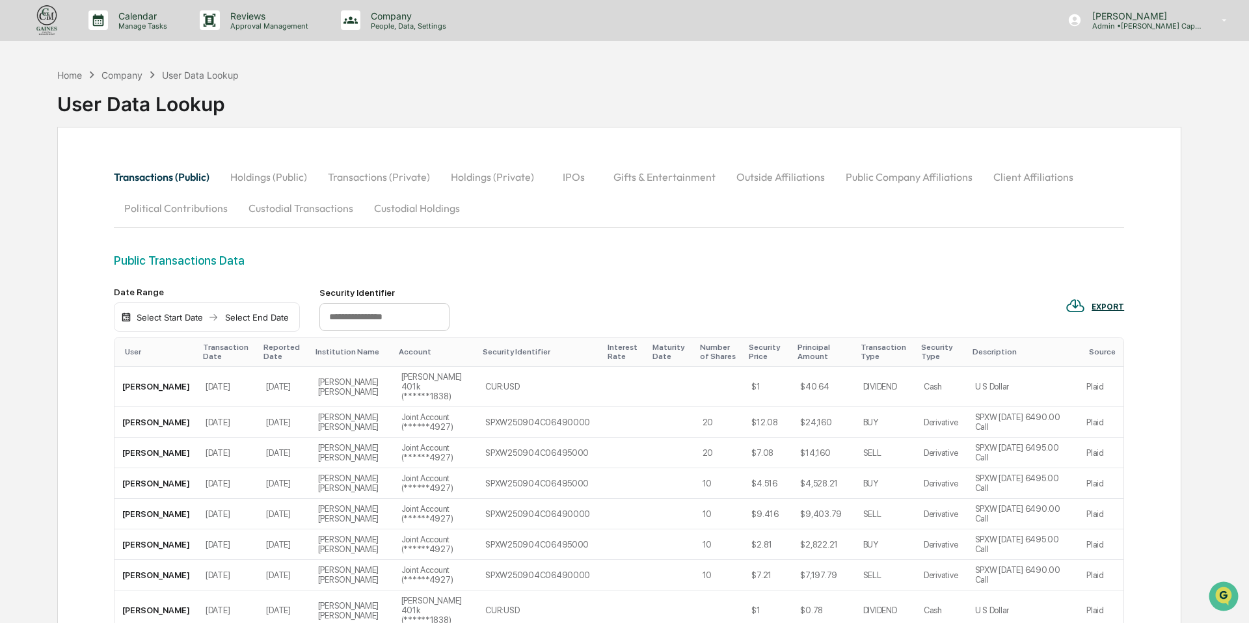
click at [757, 174] on button "Outside Affiliations" at bounding box center [780, 176] width 109 height 31
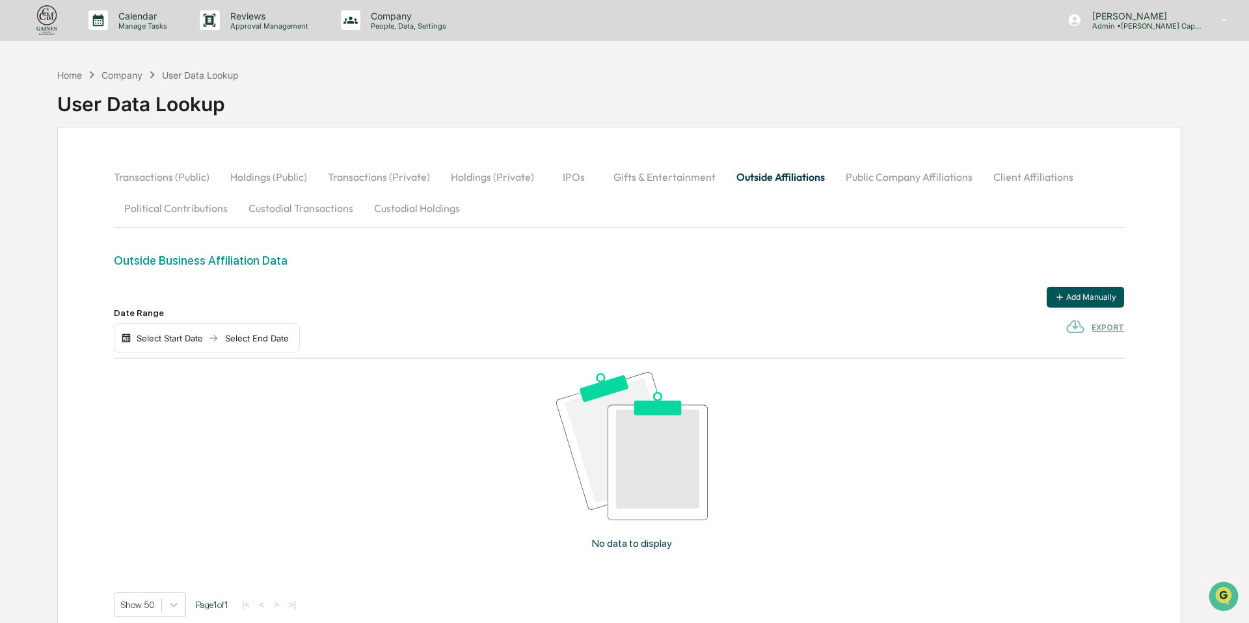
click at [1092, 293] on button "Add Manually" at bounding box center [1085, 297] width 77 height 21
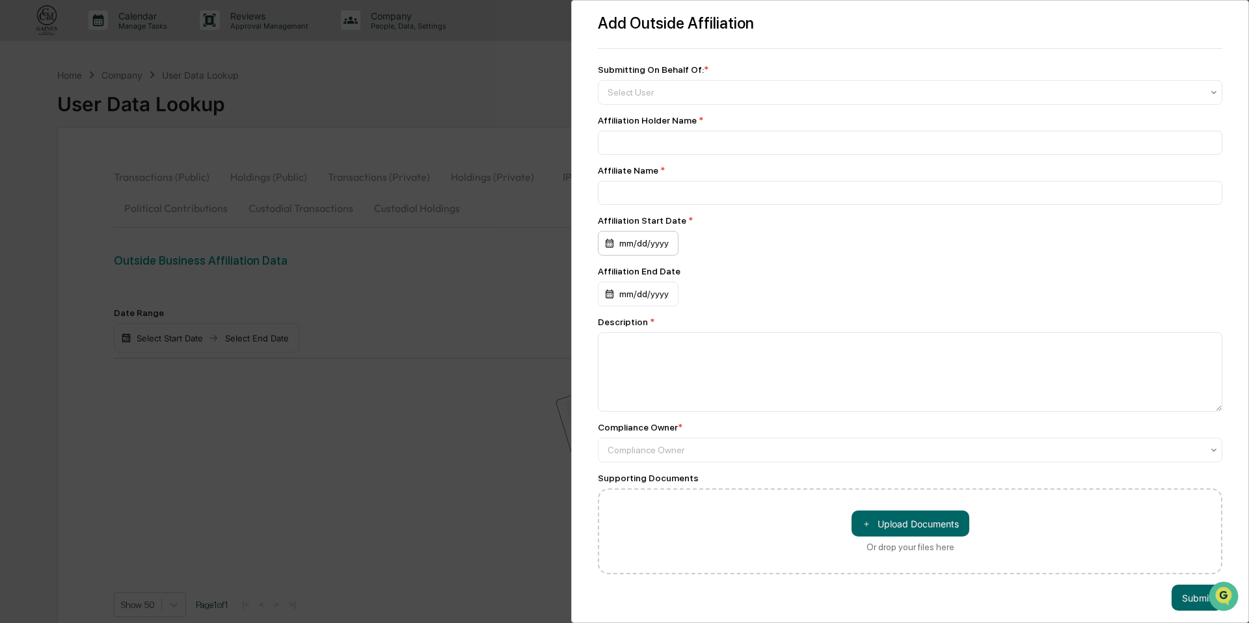
scroll to position [16, 0]
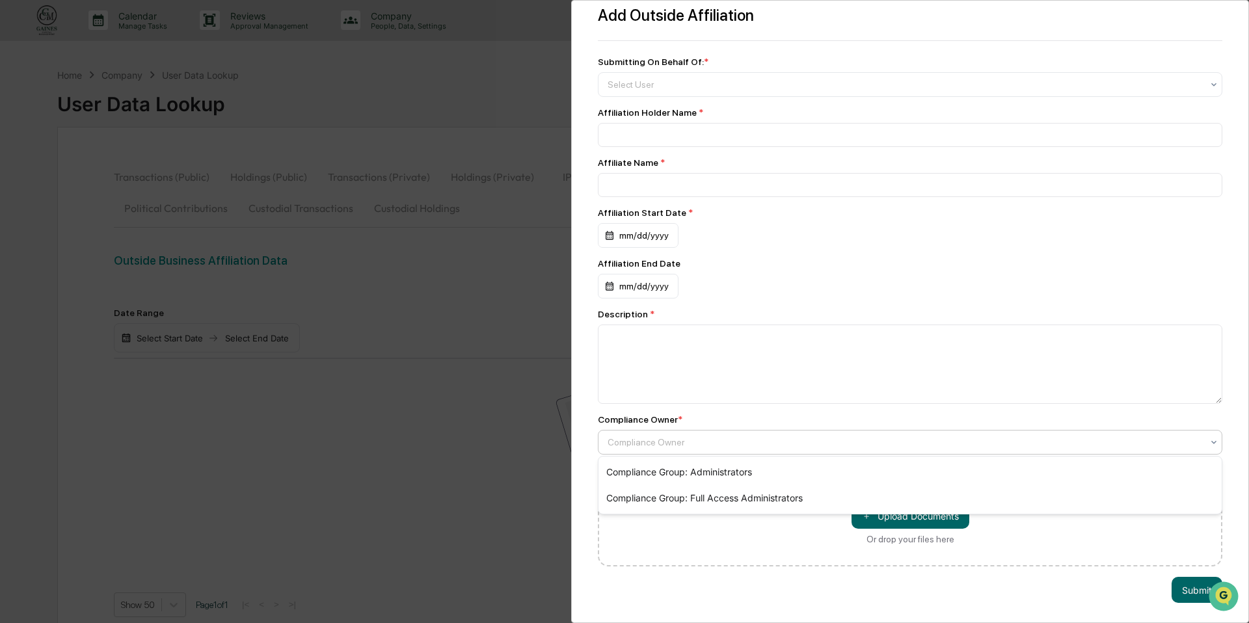
click at [687, 438] on div at bounding box center [904, 442] width 594 height 13
click at [682, 469] on div "Compliance Group: Administrators" at bounding box center [909, 472] width 623 height 26
click at [624, 234] on div "mm/dd/yyyy" at bounding box center [638, 235] width 81 height 25
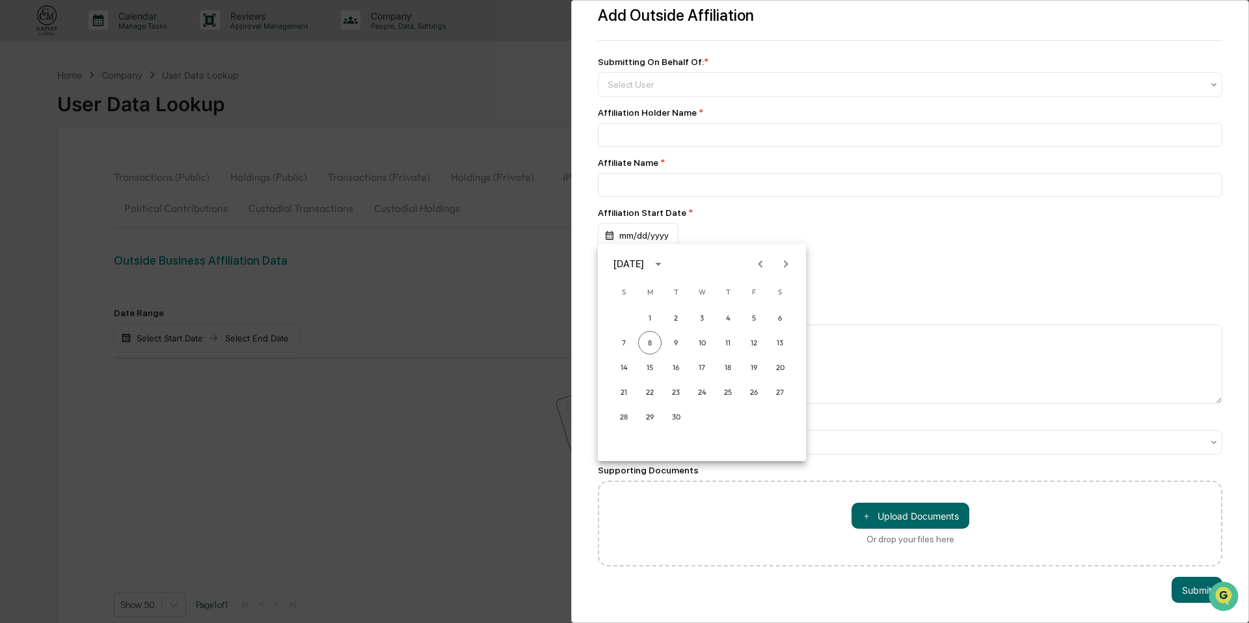
click at [940, 202] on div at bounding box center [624, 311] width 1249 height 623
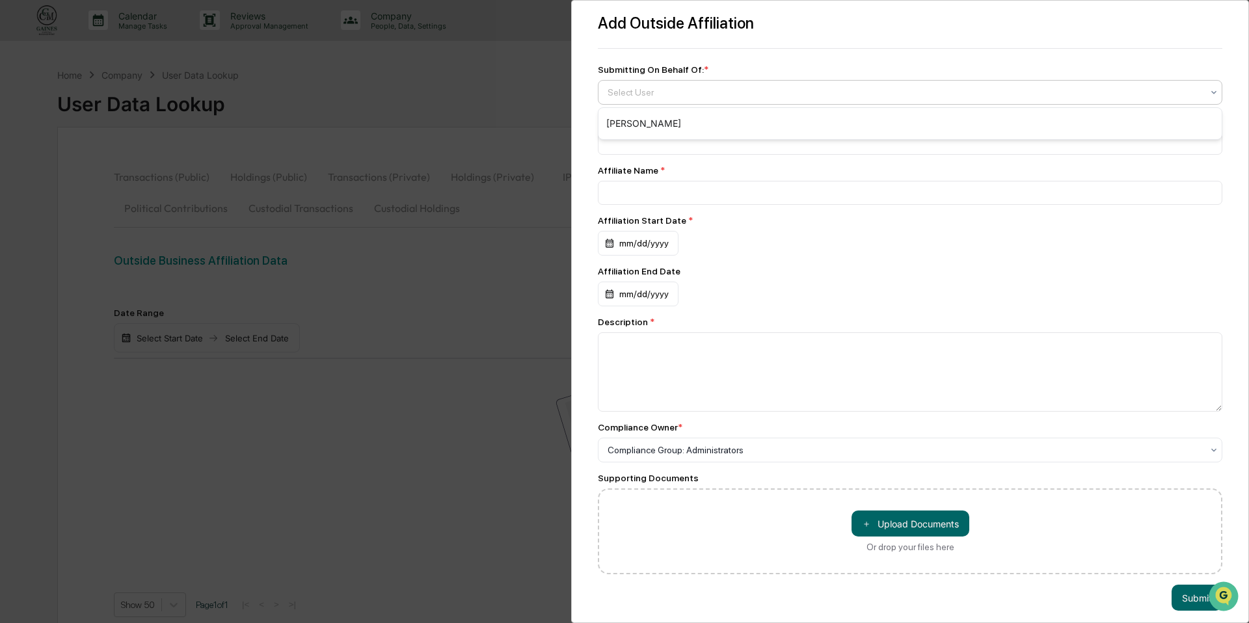
click at [679, 88] on div at bounding box center [904, 92] width 594 height 13
click at [667, 126] on div "[PERSON_NAME]" at bounding box center [909, 124] width 623 height 26
click at [648, 142] on input at bounding box center [910, 143] width 624 height 24
click at [645, 145] on input at bounding box center [910, 143] width 624 height 24
paste input "**********"
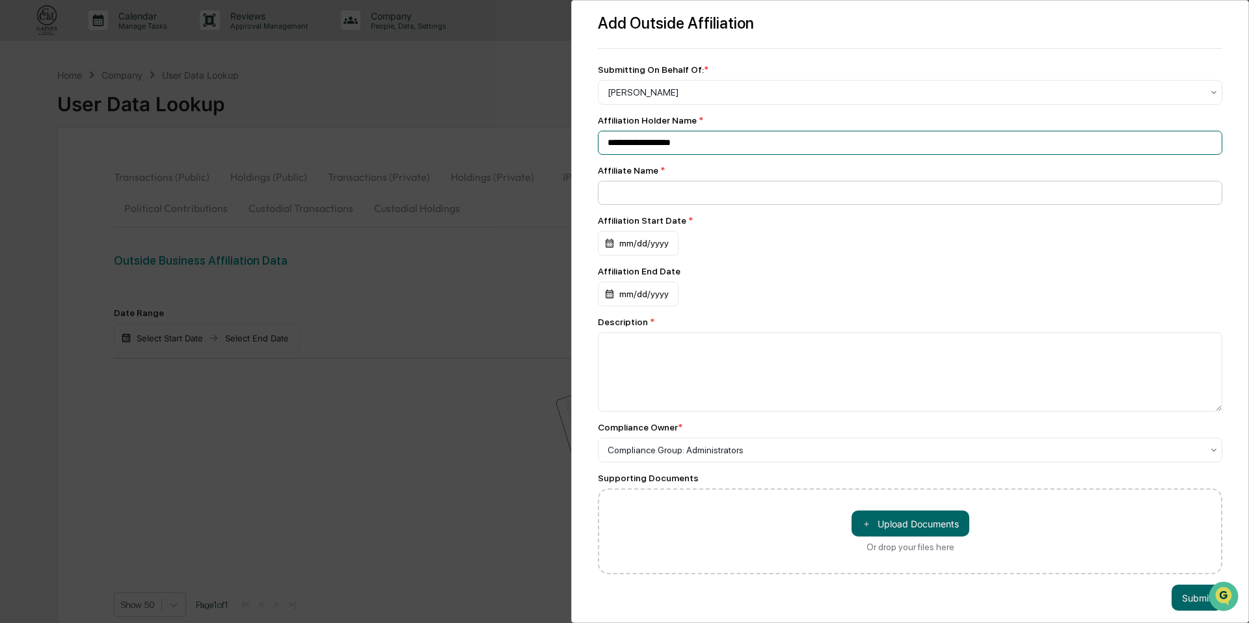
type input "**********"
click at [652, 196] on input at bounding box center [910, 193] width 624 height 24
paste input "**********"
type input "**********"
click at [621, 248] on div "mm/dd/yyyy" at bounding box center [638, 243] width 81 height 25
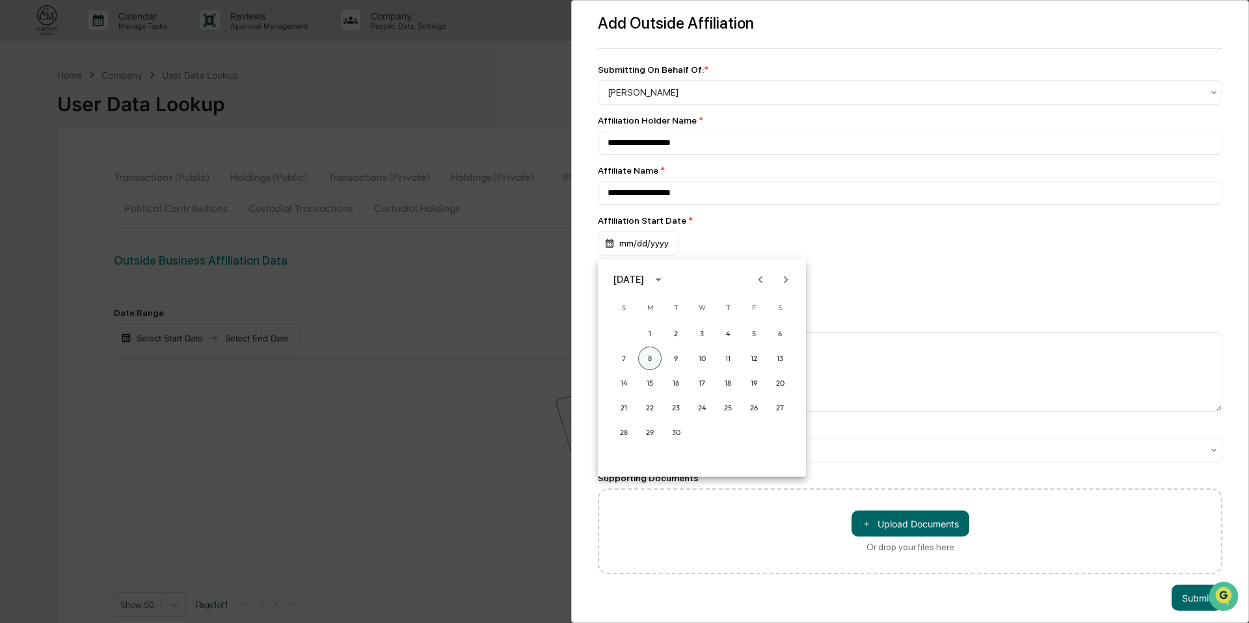
click at [652, 358] on button "8" at bounding box center [649, 358] width 23 height 23
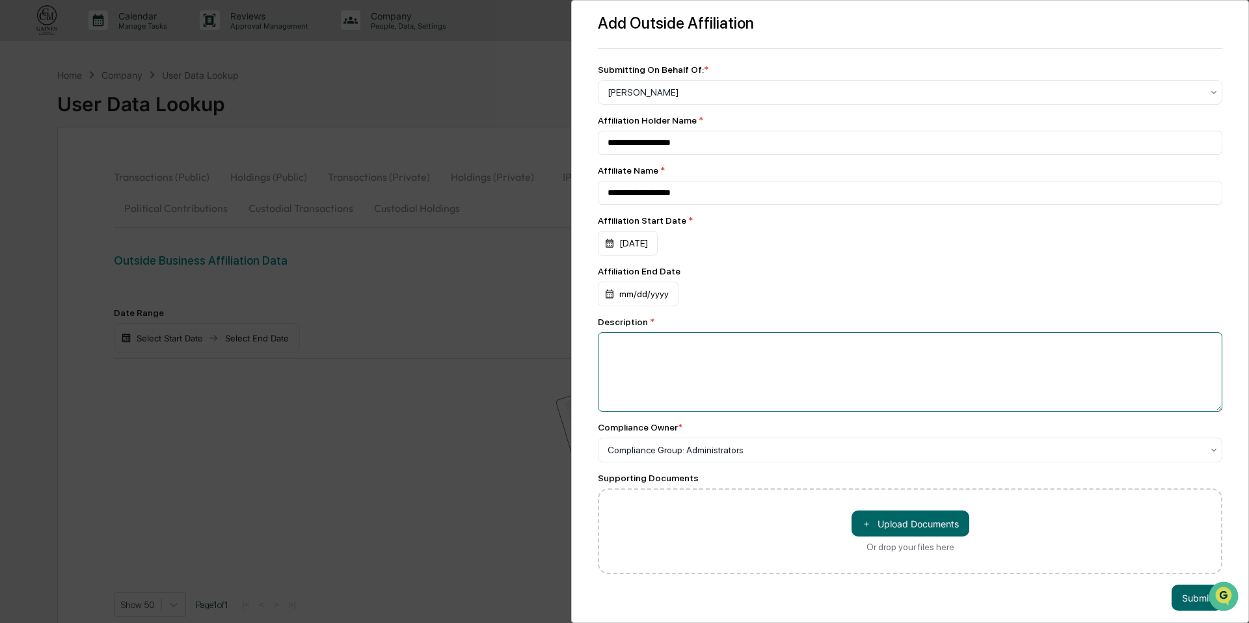
click at [625, 378] on textarea at bounding box center [910, 371] width 624 height 79
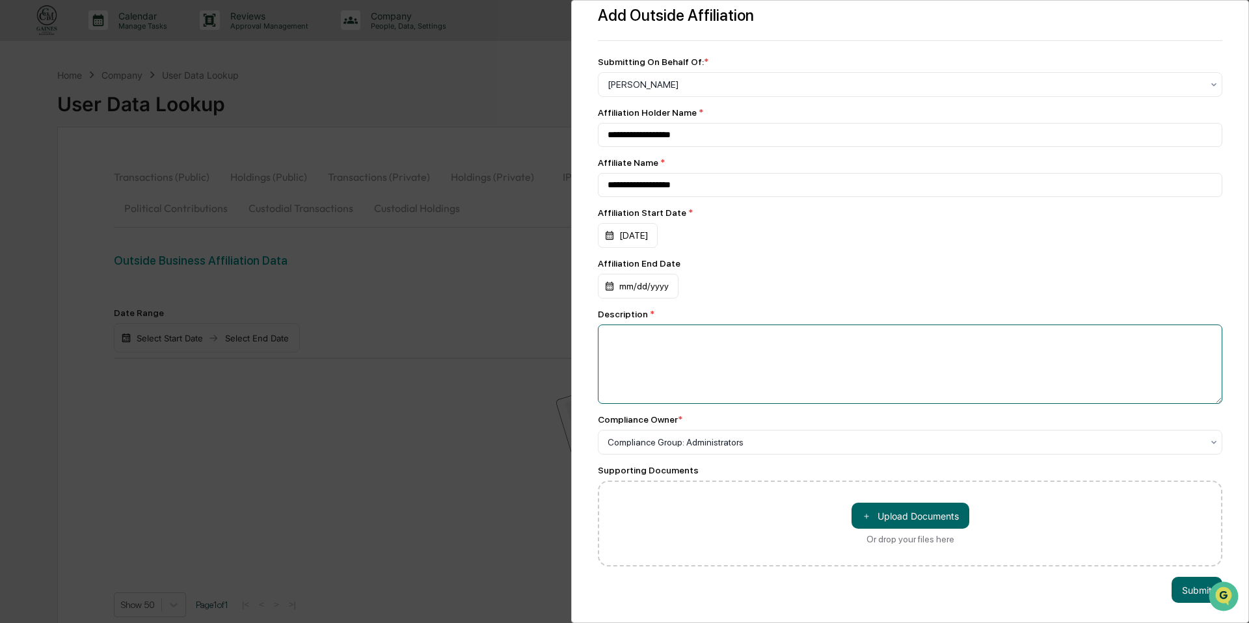
click at [684, 339] on textarea at bounding box center [910, 364] width 624 height 79
paste textarea "**********"
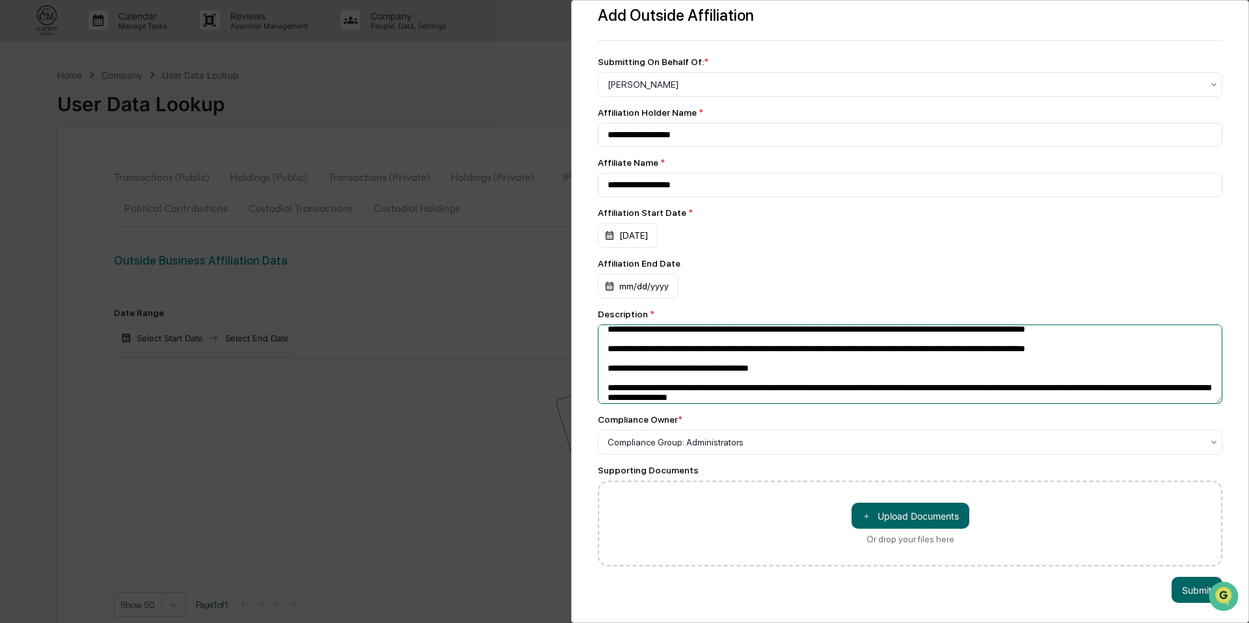
scroll to position [0, 0]
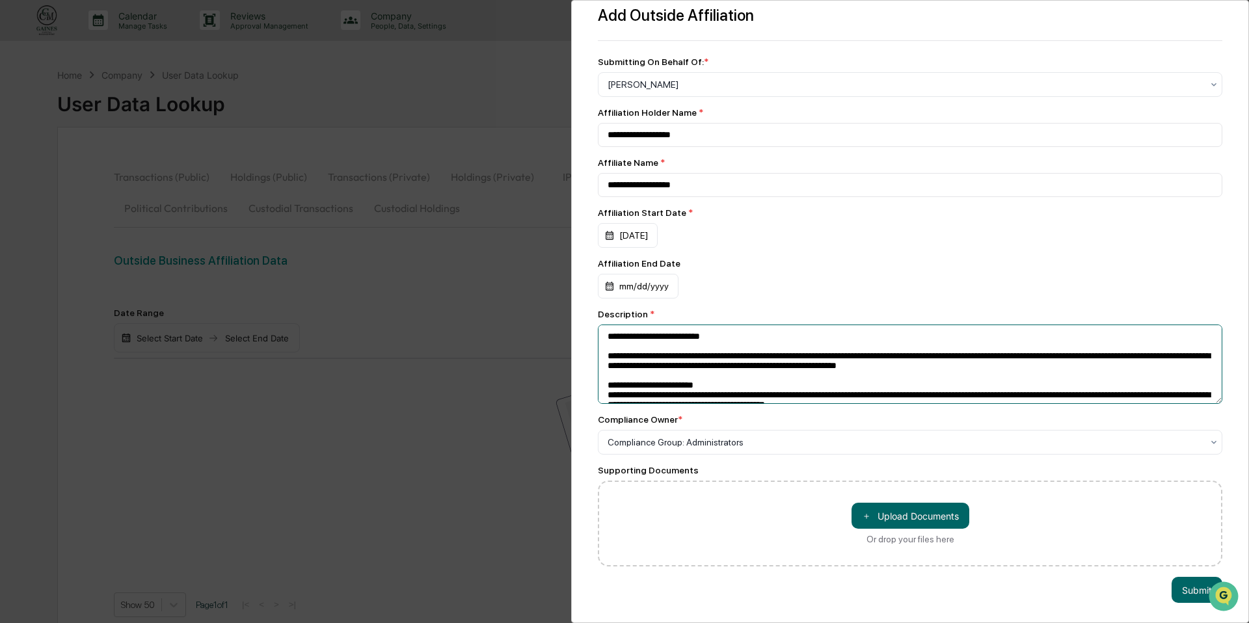
drag, startPoint x: 731, startPoint y: 334, endPoint x: 620, endPoint y: 334, distance: 111.2
click at [620, 334] on textarea at bounding box center [910, 364] width 624 height 79
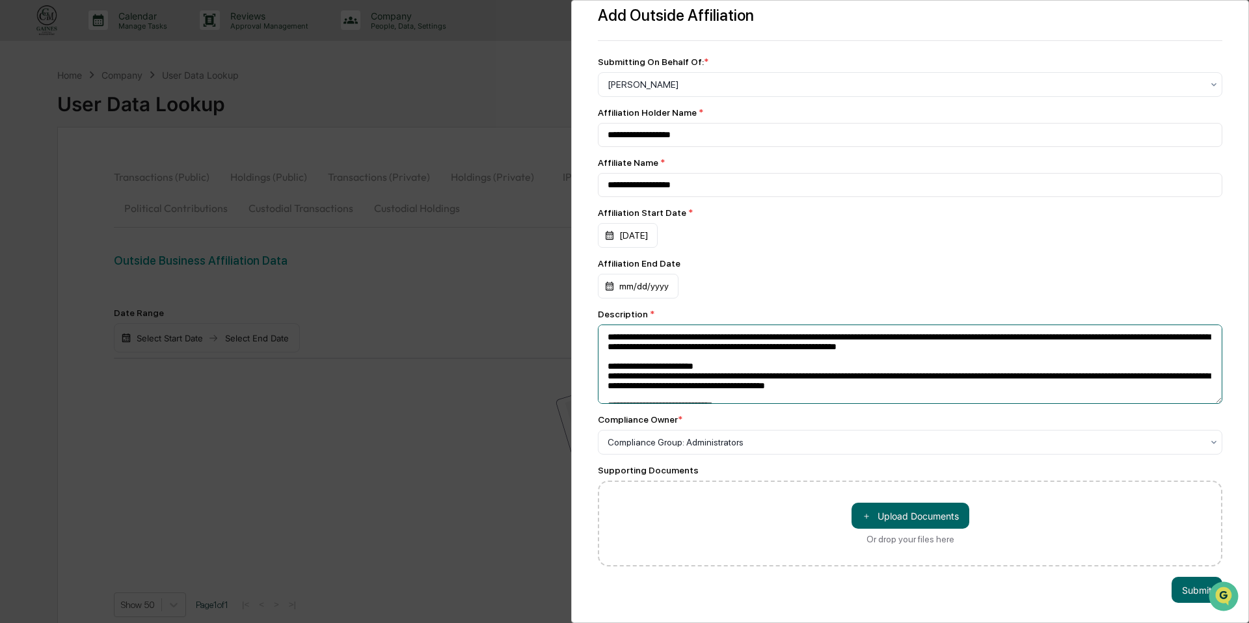
scroll to position [25, 0]
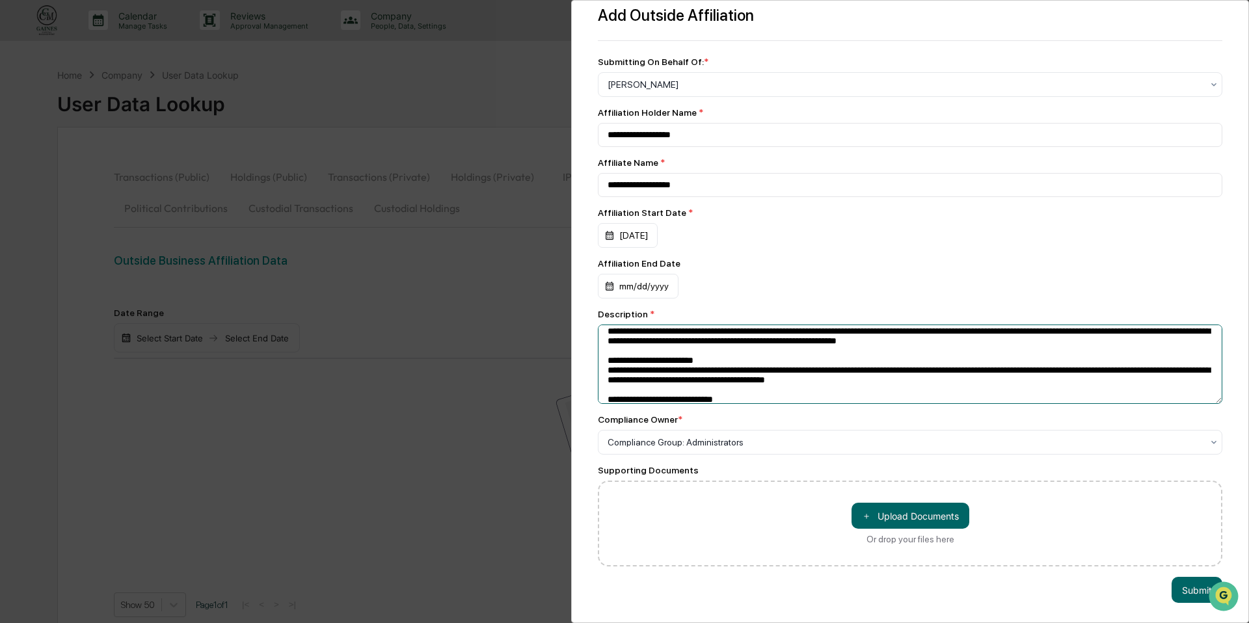
drag, startPoint x: 918, startPoint y: 343, endPoint x: 846, endPoint y: 343, distance: 72.8
click at [846, 343] on textarea at bounding box center [910, 364] width 624 height 79
click at [1099, 345] on textarea at bounding box center [910, 364] width 624 height 79
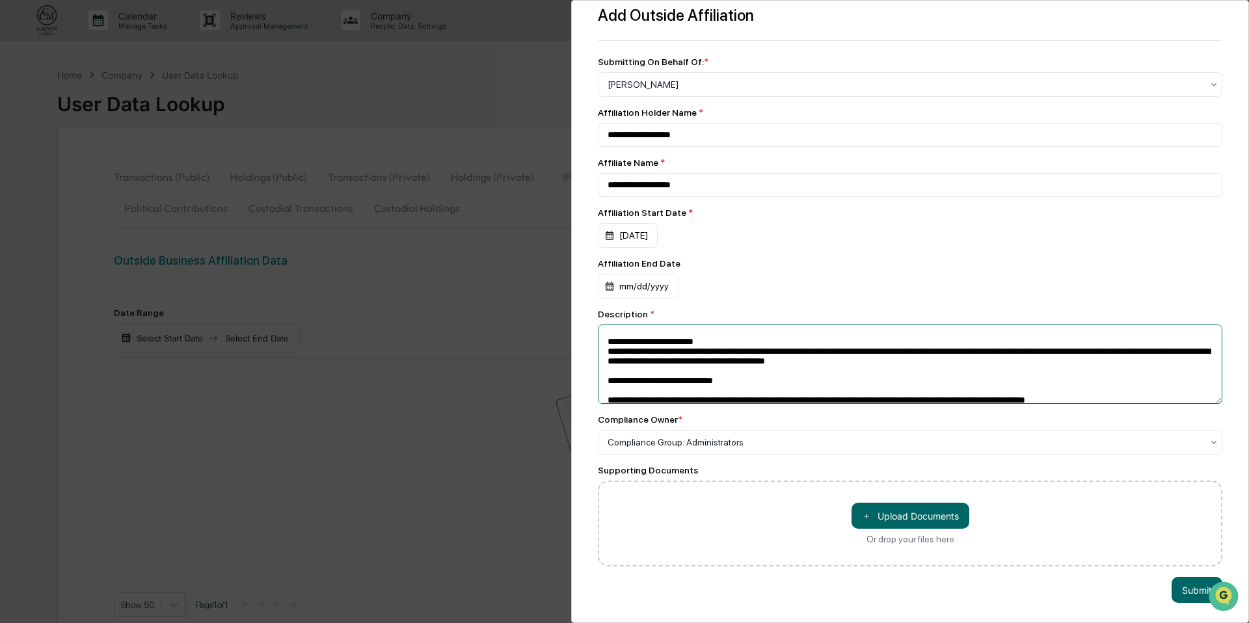
scroll to position [52, 0]
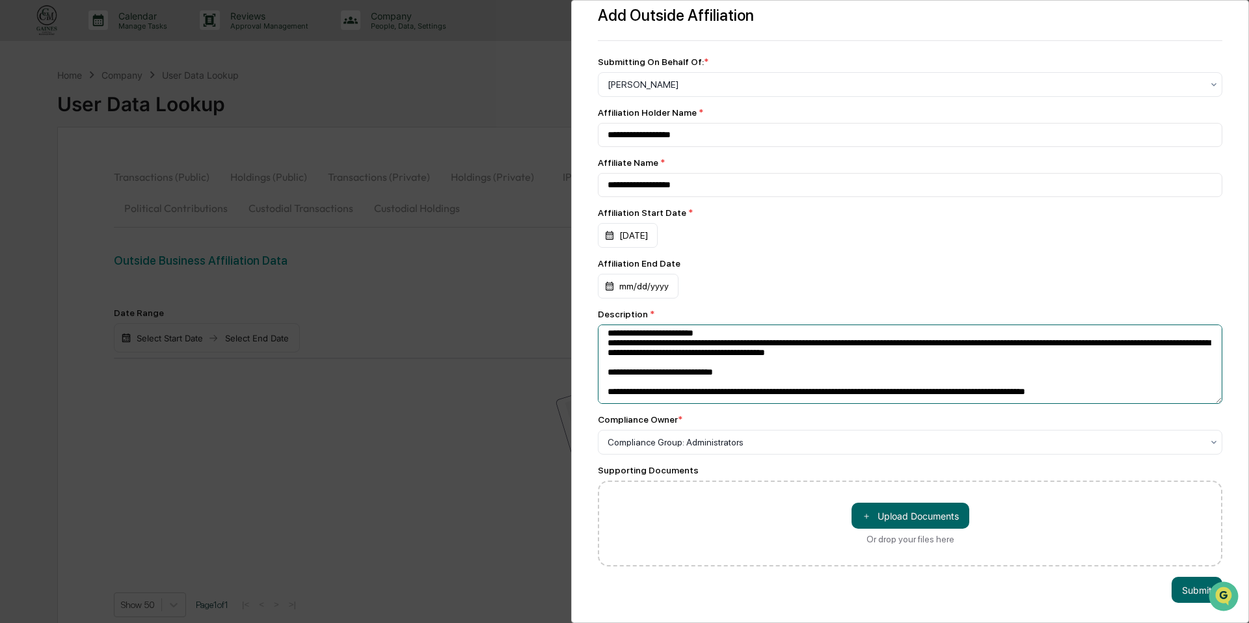
drag, startPoint x: 782, startPoint y: 361, endPoint x: 714, endPoint y: 361, distance: 67.6
click at [714, 361] on textarea at bounding box center [910, 364] width 624 height 79
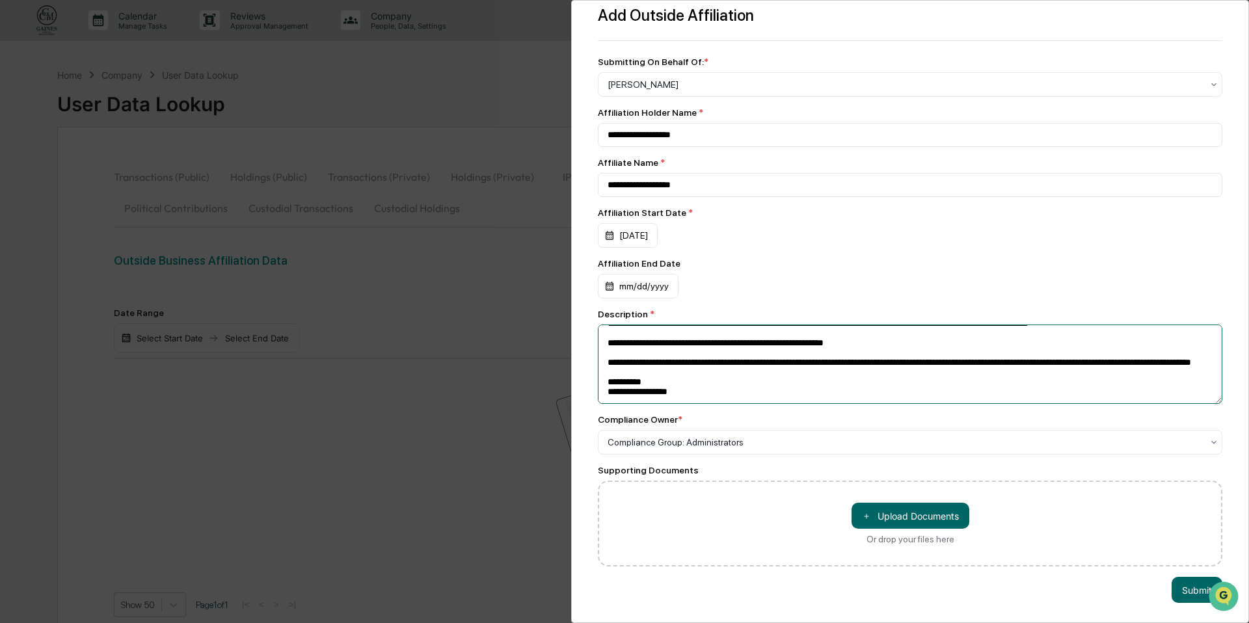
scroll to position [322, 0]
drag, startPoint x: 1022, startPoint y: 345, endPoint x: 607, endPoint y: 343, distance: 414.3
click at [607, 343] on textarea at bounding box center [910, 364] width 624 height 79
click at [614, 356] on textarea at bounding box center [910, 364] width 624 height 79
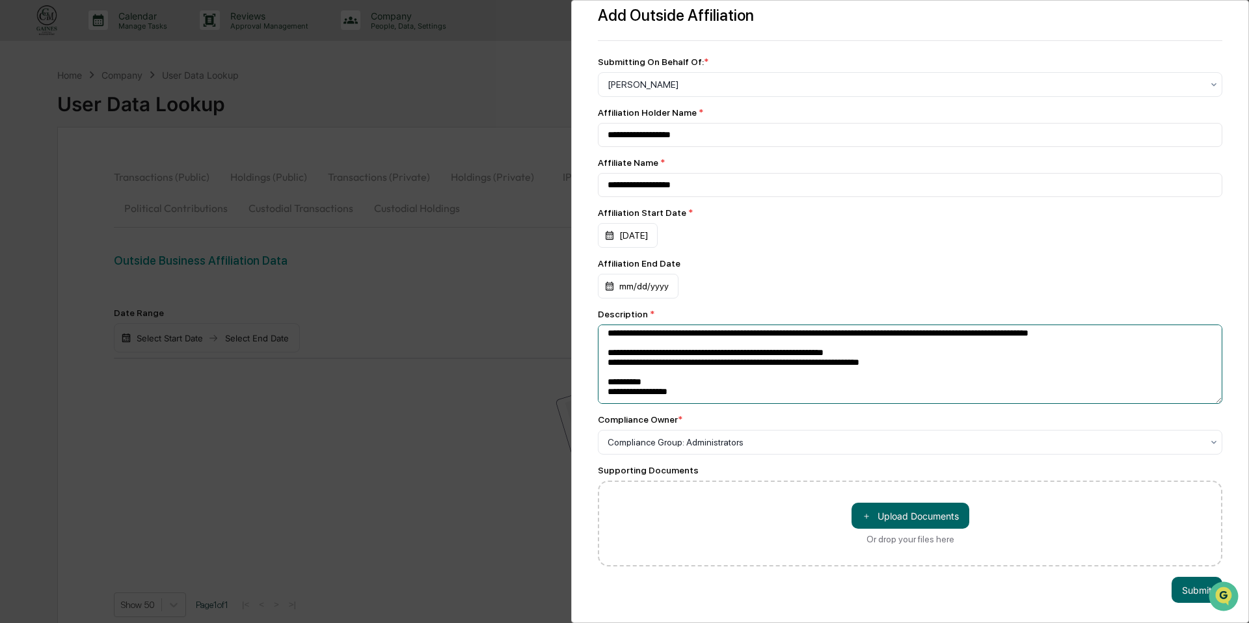
scroll to position [300, 0]
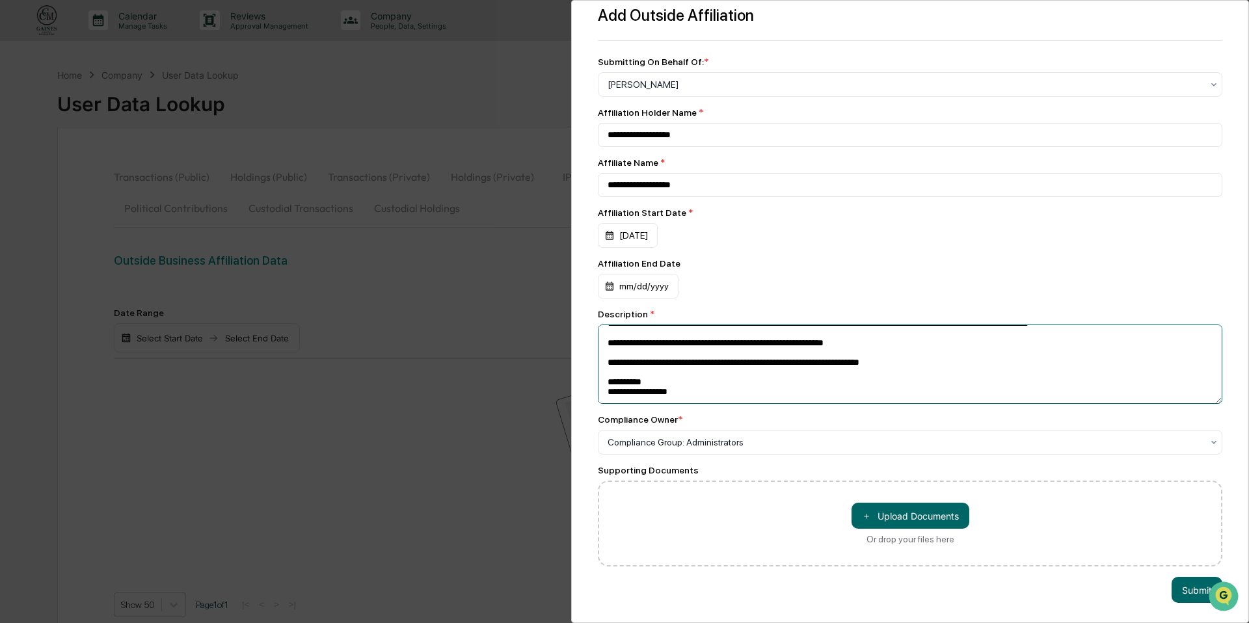
drag, startPoint x: 946, startPoint y: 367, endPoint x: 738, endPoint y: 370, distance: 208.1
click at [738, 370] on textarea at bounding box center [910, 364] width 624 height 79
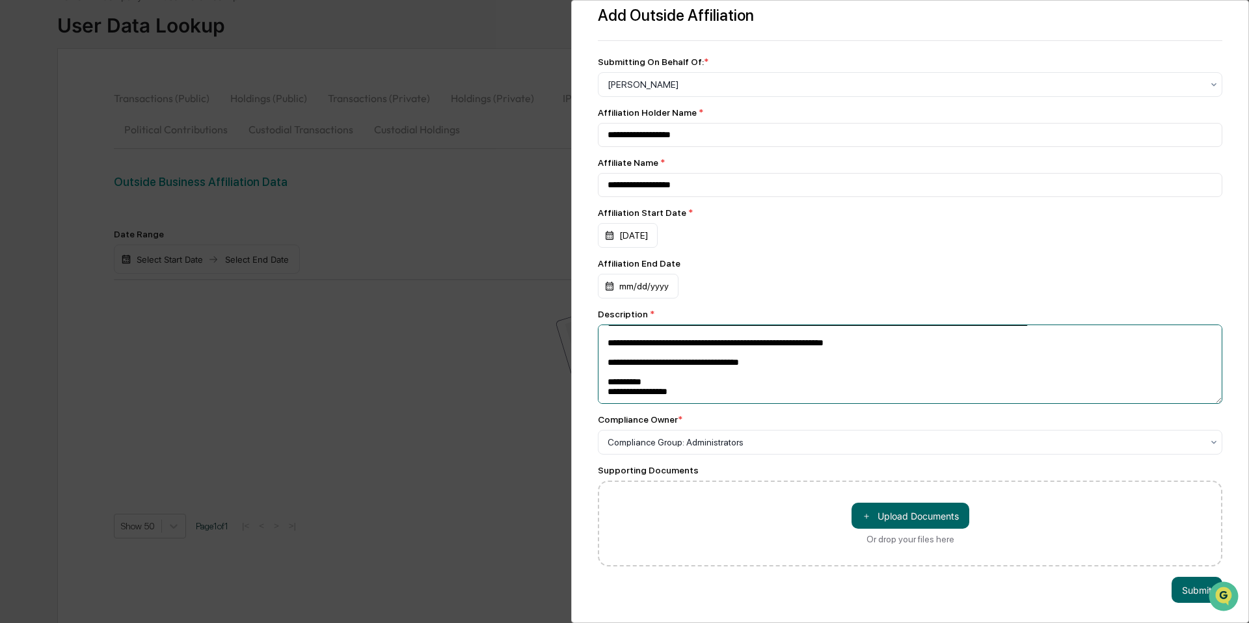
scroll to position [129, 0]
type textarea "**********"
click at [1188, 587] on button "Submit" at bounding box center [1196, 590] width 51 height 26
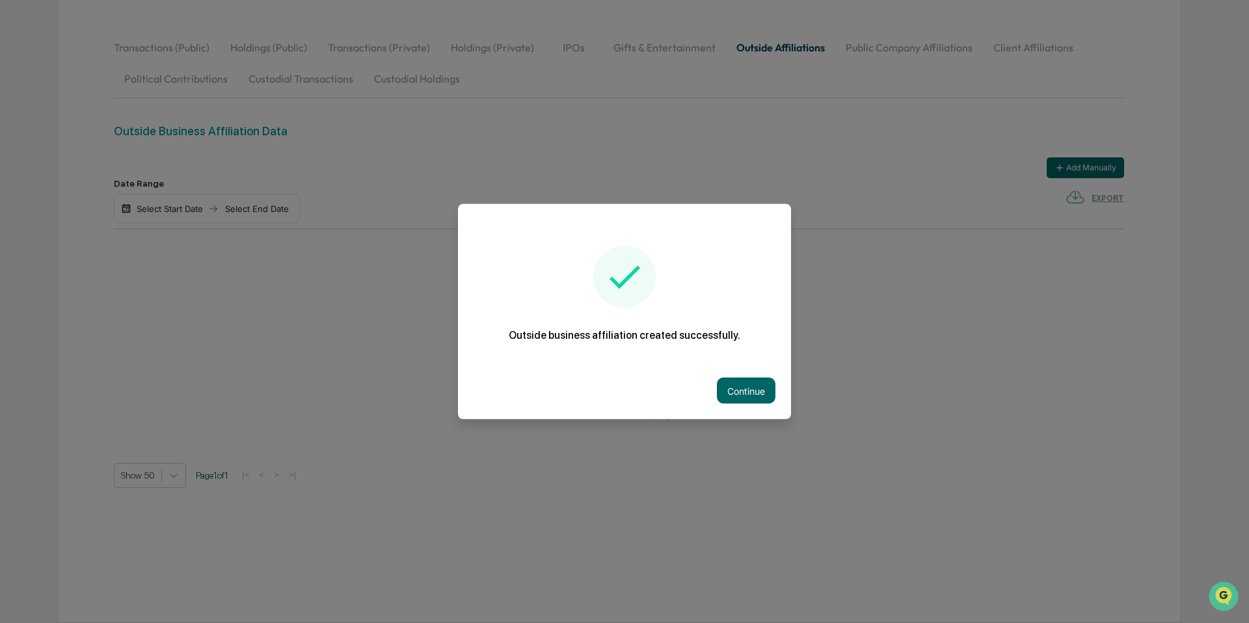
scroll to position [62, 0]
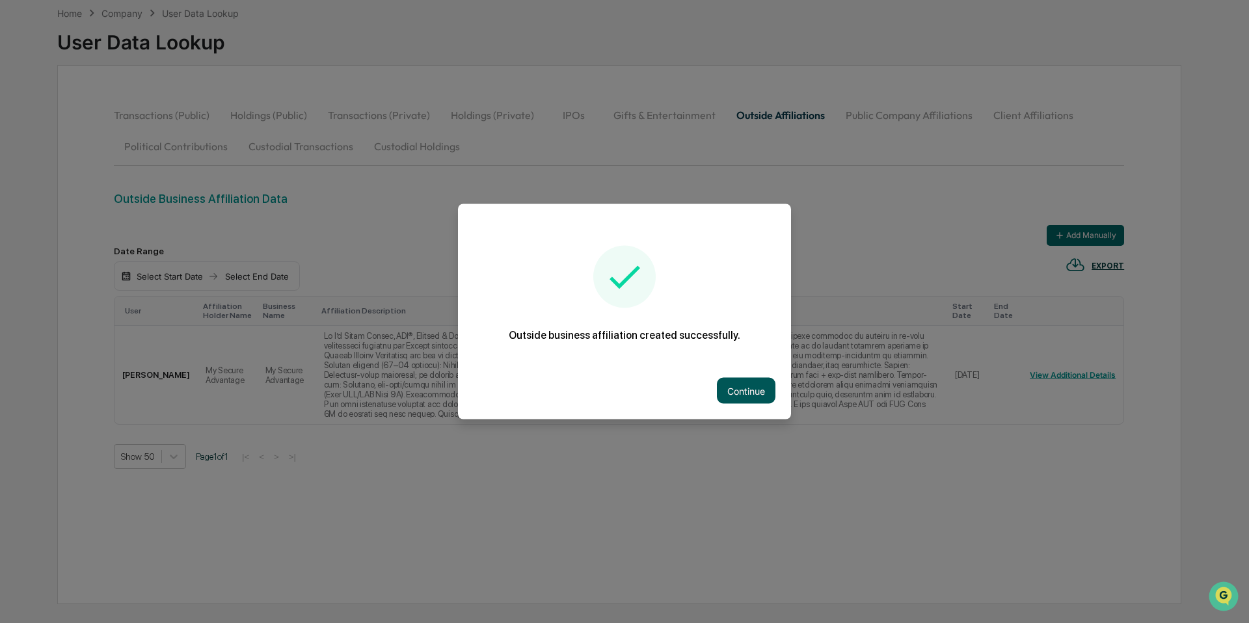
click at [769, 389] on button "Continue" at bounding box center [746, 391] width 59 height 26
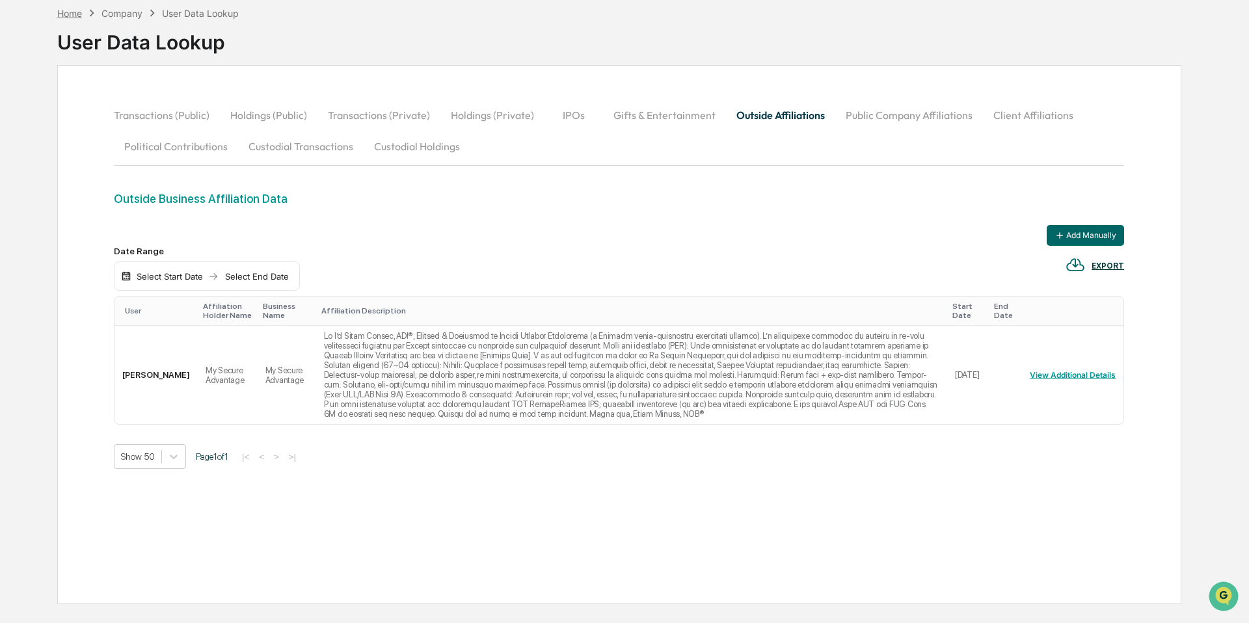
click at [70, 12] on div "Home" at bounding box center [69, 13] width 25 height 11
